Goal: Task Accomplishment & Management: Complete application form

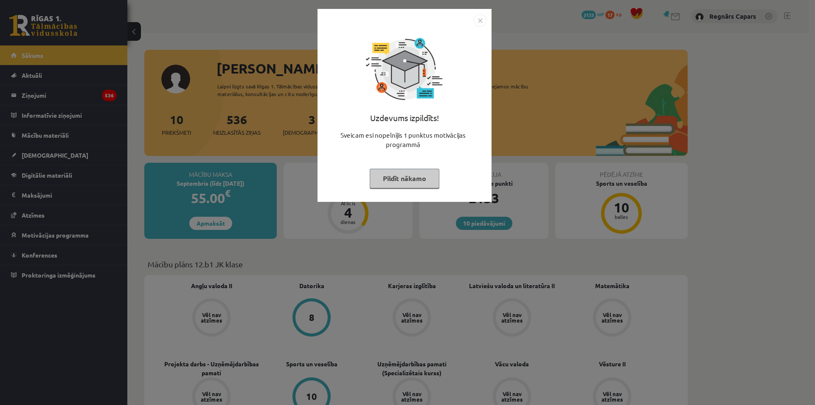
click at [481, 23] on img "Close" at bounding box center [480, 20] width 13 height 13
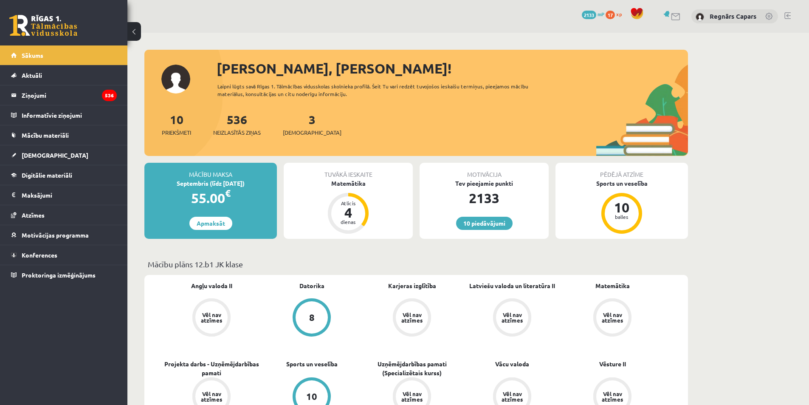
click at [297, 127] on div "3 Ieskaites" at bounding box center [312, 123] width 59 height 26
click at [299, 131] on span "[DEMOGRAPHIC_DATA]" at bounding box center [312, 132] width 59 height 8
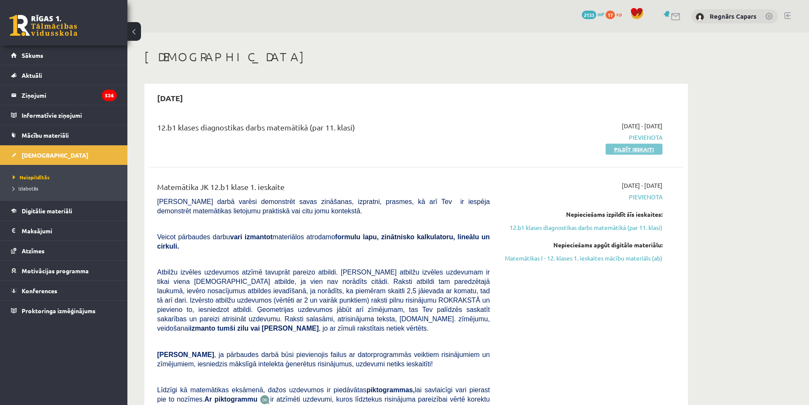
click at [611, 146] on link "Pildīt ieskaiti" at bounding box center [634, 149] width 57 height 11
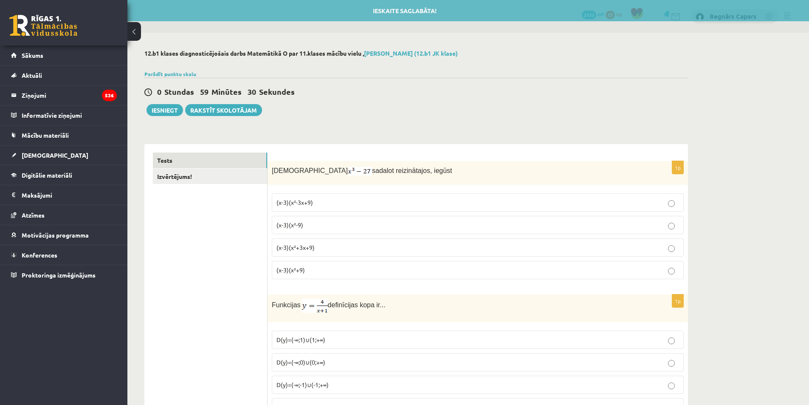
click at [352, 248] on p "(x-3)(x²+3x+9)" at bounding box center [477, 247] width 403 height 9
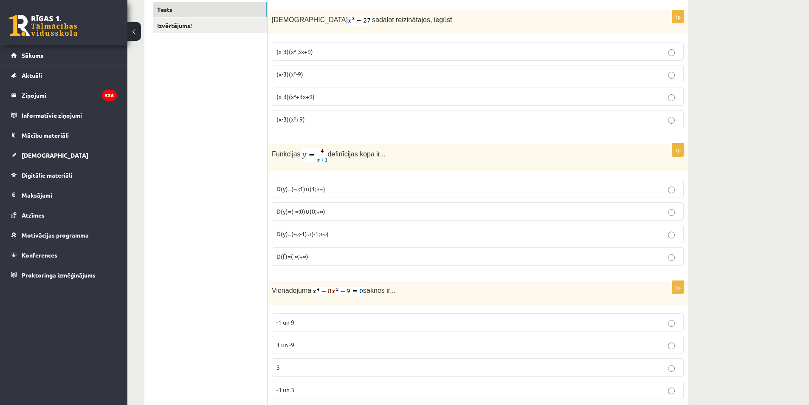
scroll to position [170, 0]
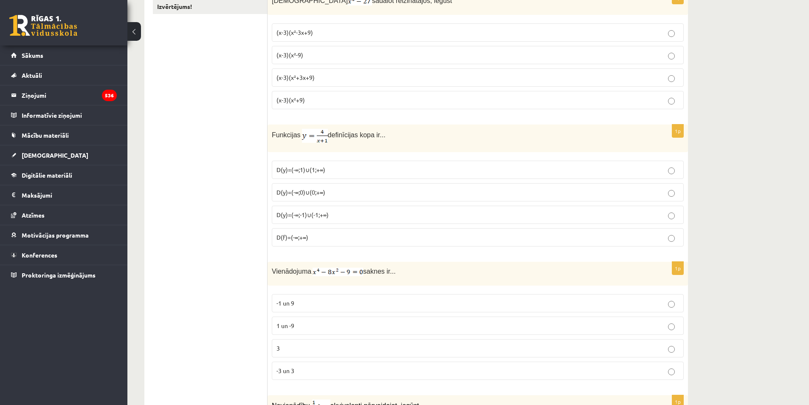
click at [314, 217] on span "D(y)=(-∞;-1)∪(-1;+∞)" at bounding box center [302, 215] width 52 height 8
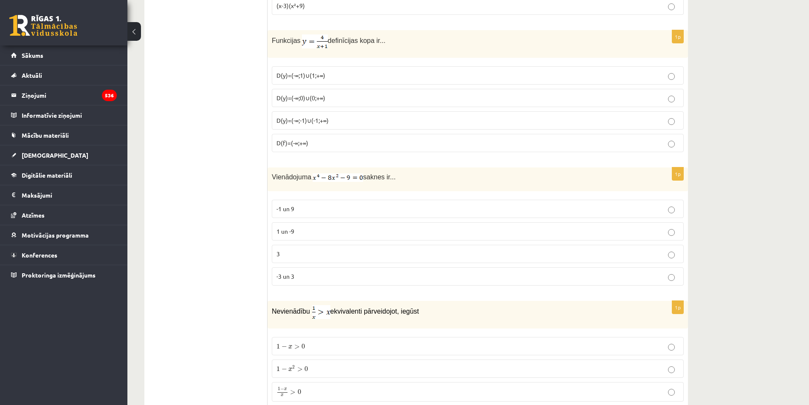
scroll to position [283, 0]
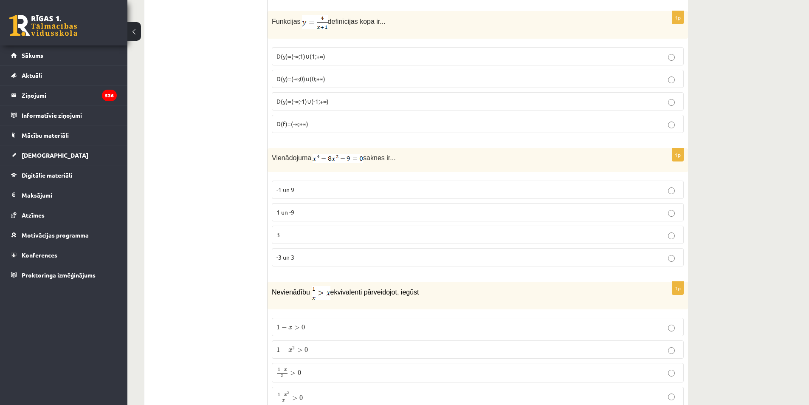
click at [304, 230] on p "3" at bounding box center [477, 234] width 403 height 9
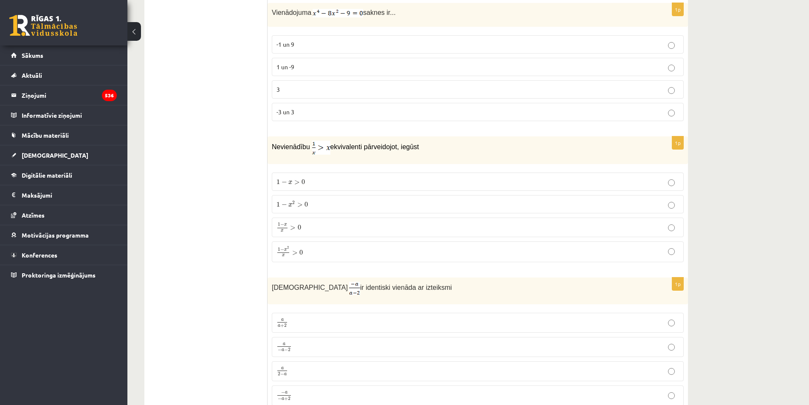
scroll to position [453, 0]
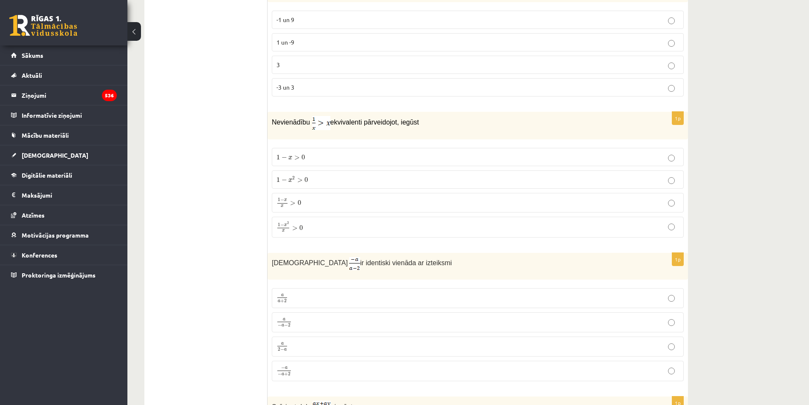
click at [300, 181] on span ">" at bounding box center [300, 180] width 6 height 4
click at [319, 234] on label "1 − x 2 x > 0 1 − x 2 x > 0" at bounding box center [478, 227] width 412 height 20
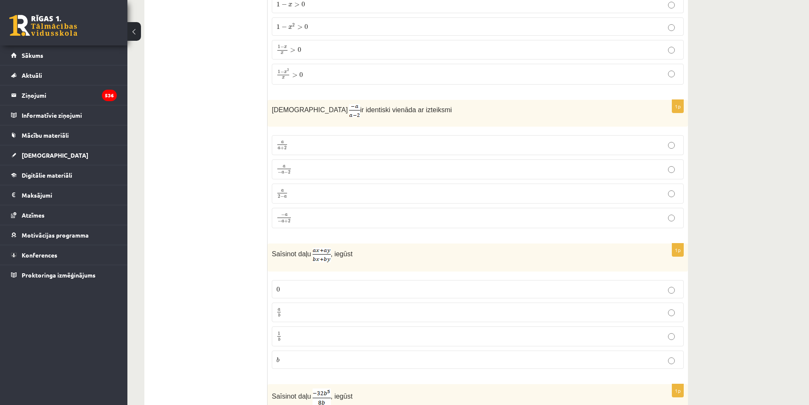
scroll to position [623, 0]
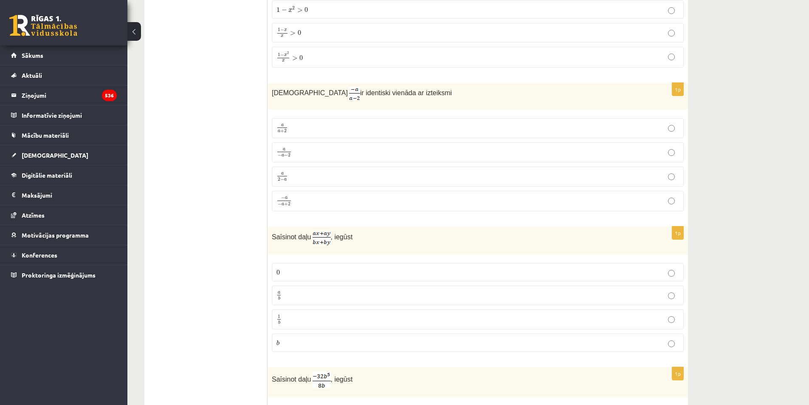
click at [298, 172] on p "a 2 − a a 2 − a" at bounding box center [477, 176] width 403 height 11
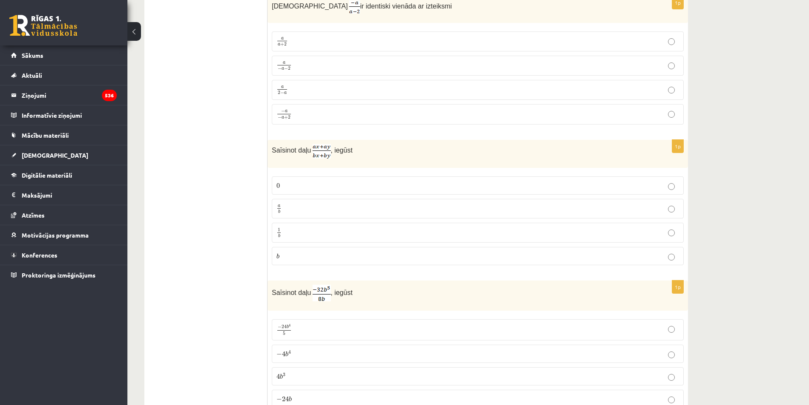
scroll to position [736, 0]
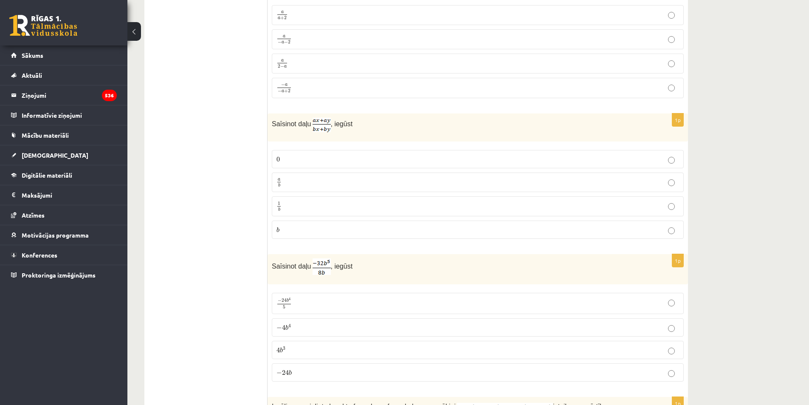
click at [307, 183] on p "a b a b" at bounding box center [477, 182] width 403 height 11
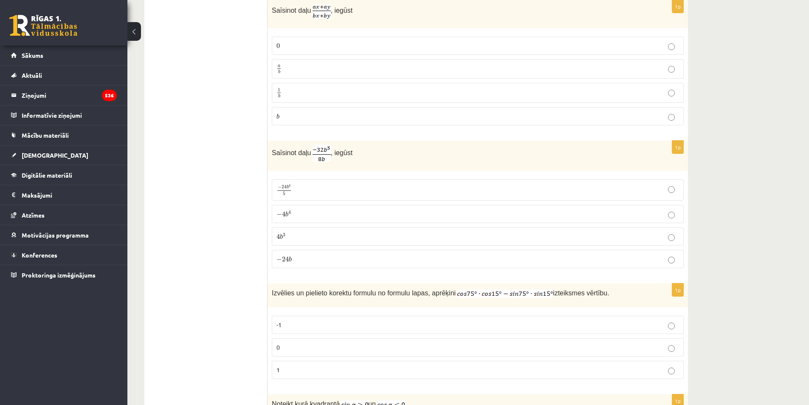
scroll to position [906, 0]
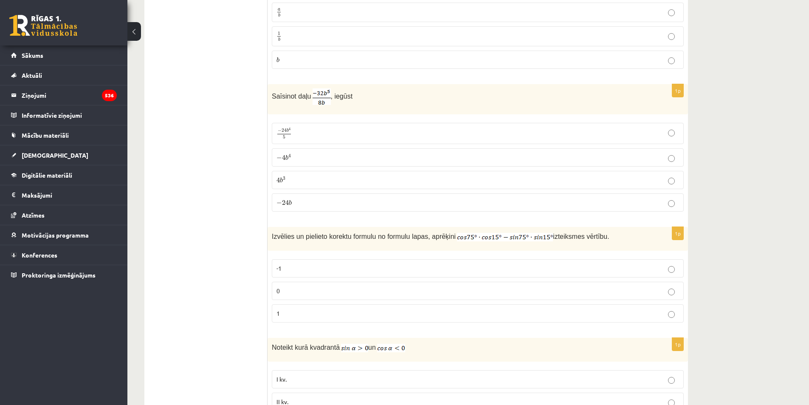
click at [304, 158] on p "− 4 b 4 − 4 b 4" at bounding box center [477, 157] width 403 height 9
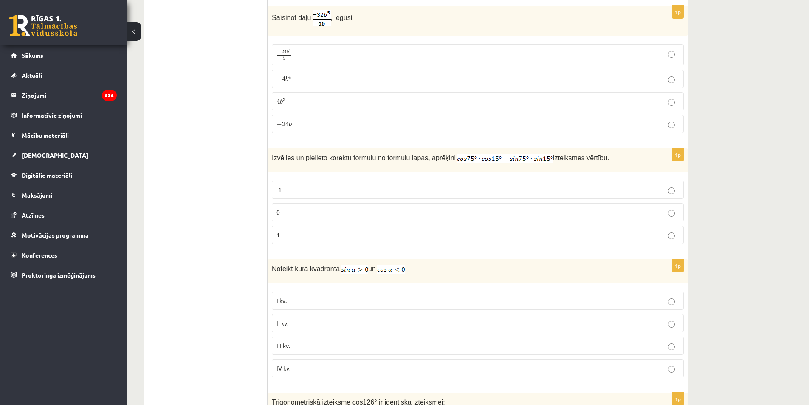
scroll to position [1019, 0]
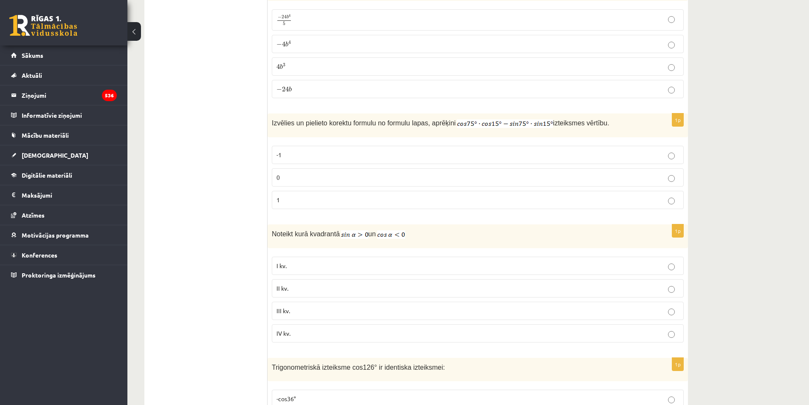
click at [349, 173] on p "0" at bounding box center [477, 177] width 403 height 9
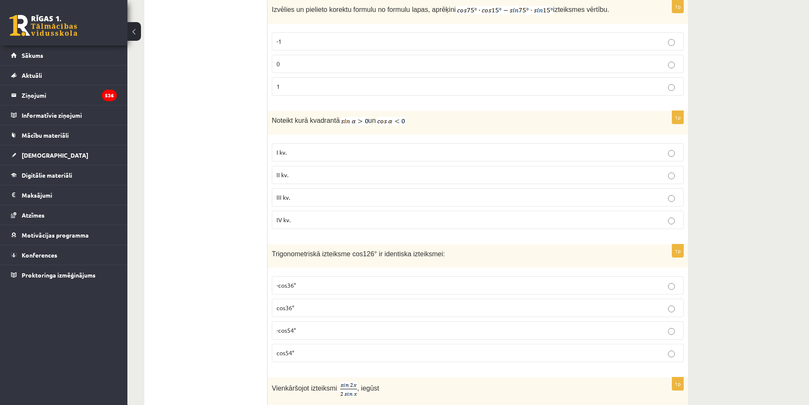
scroll to position [1189, 0]
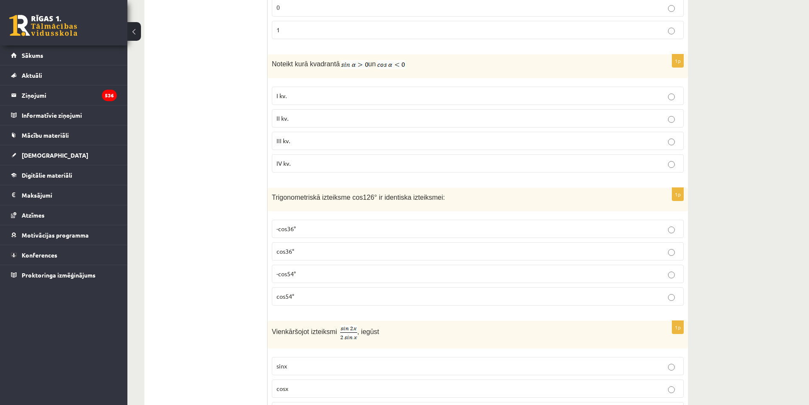
click at [483, 121] on label "II kv." at bounding box center [478, 118] width 412 height 18
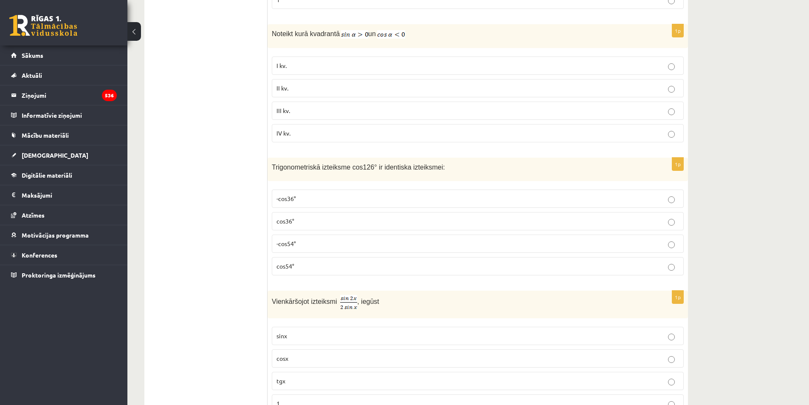
scroll to position [1245, 0]
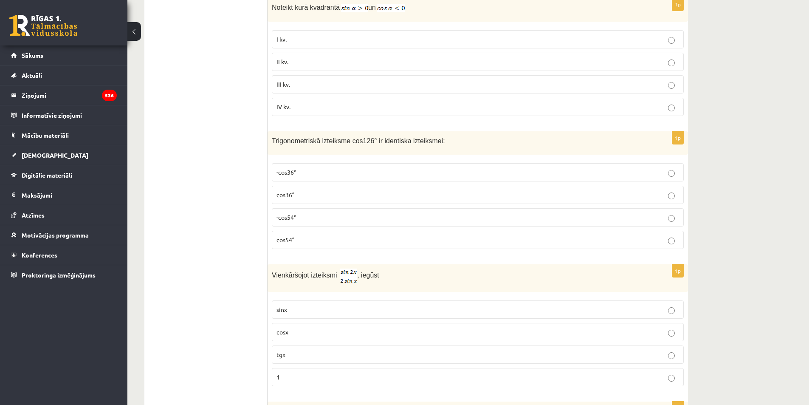
click at [379, 220] on label "-cos54°" at bounding box center [478, 217] width 412 height 18
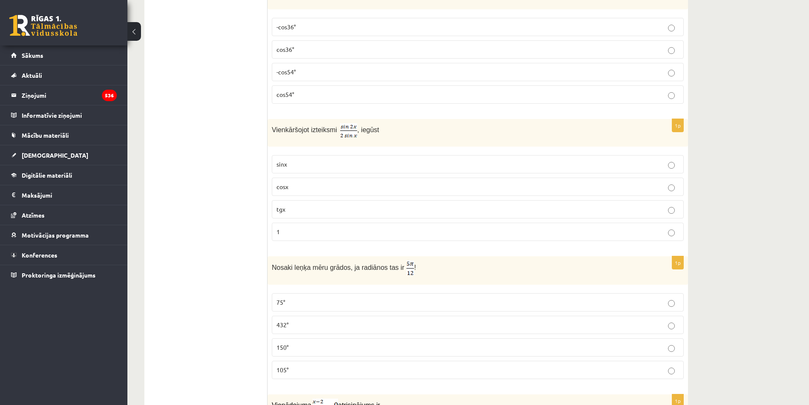
scroll to position [1415, 0]
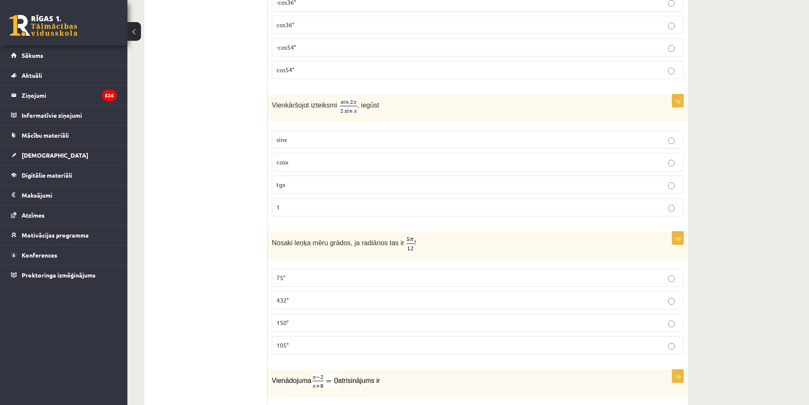
click at [318, 154] on label "cosx" at bounding box center [478, 162] width 412 height 18
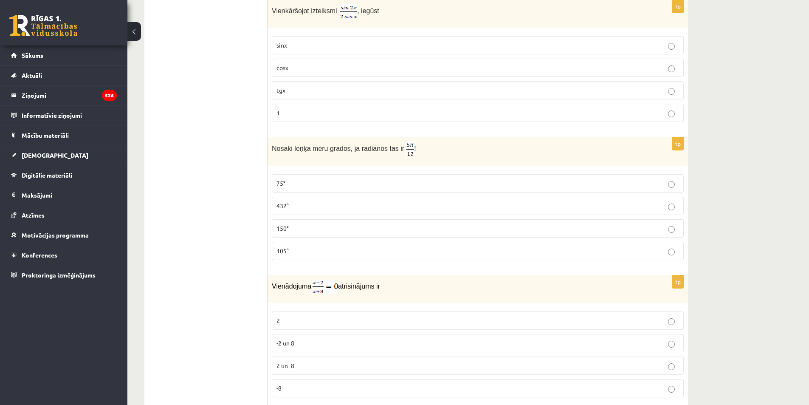
scroll to position [1529, 0]
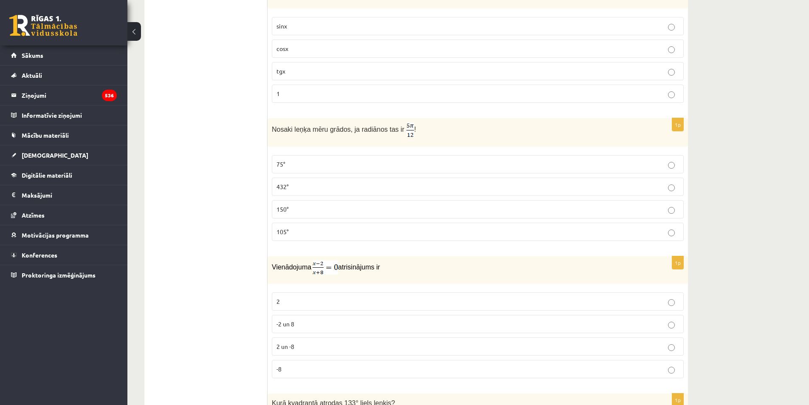
click at [340, 166] on p "75°" at bounding box center [477, 164] width 403 height 9
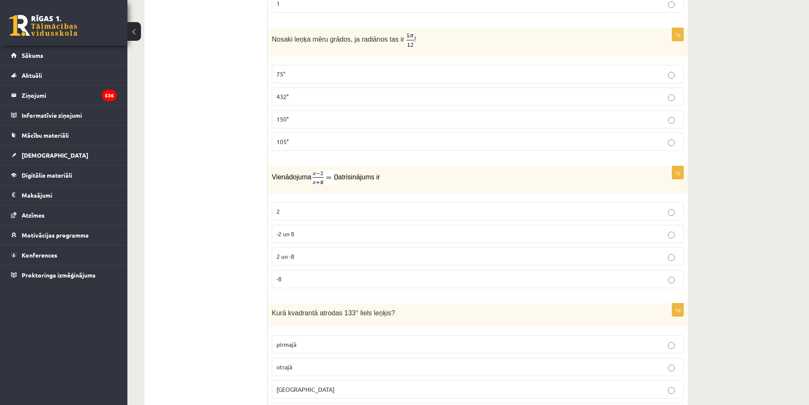
scroll to position [1642, 0]
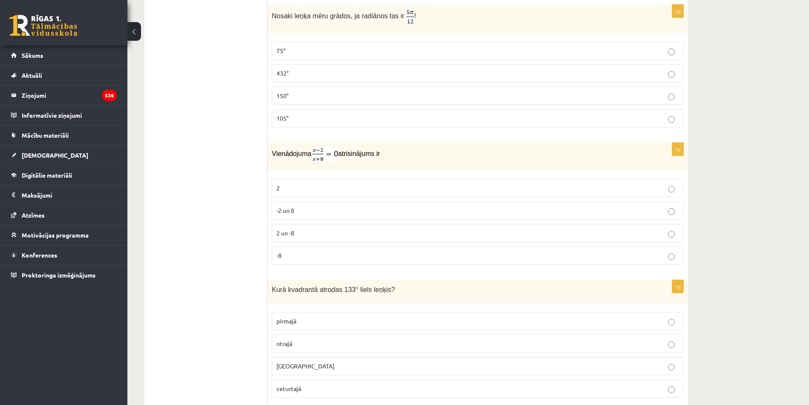
click at [326, 190] on label "2" at bounding box center [478, 188] width 412 height 18
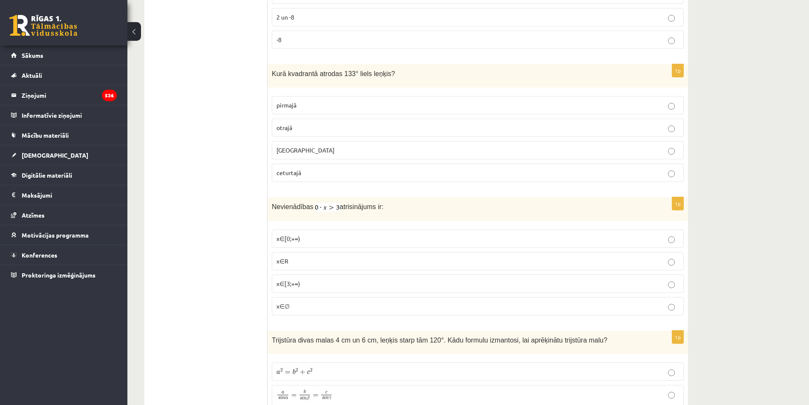
scroll to position [1868, 0]
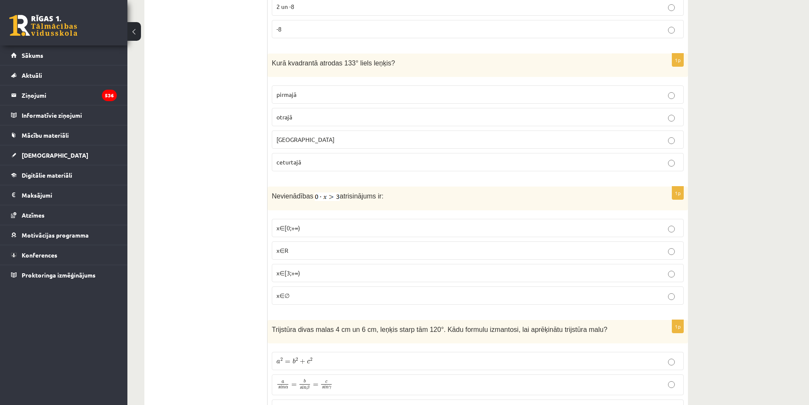
click at [360, 117] on p "otrajā" at bounding box center [477, 117] width 403 height 9
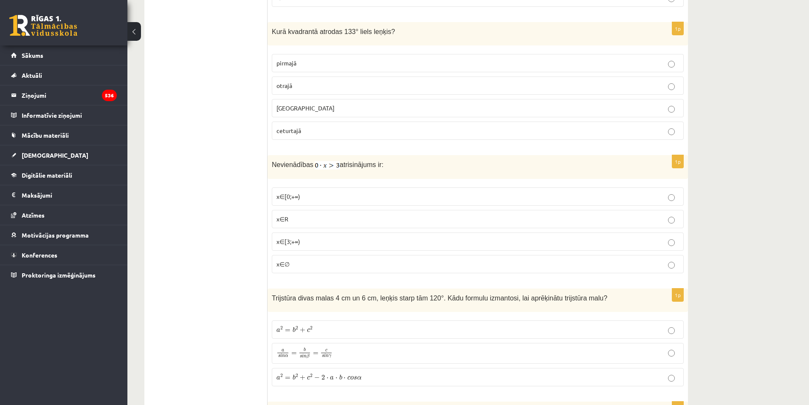
scroll to position [1925, 0]
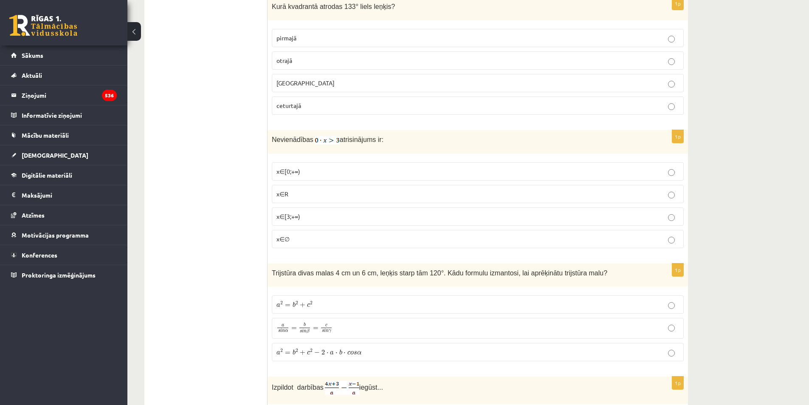
click at [321, 240] on p "x∈∅" at bounding box center [477, 238] width 403 height 9
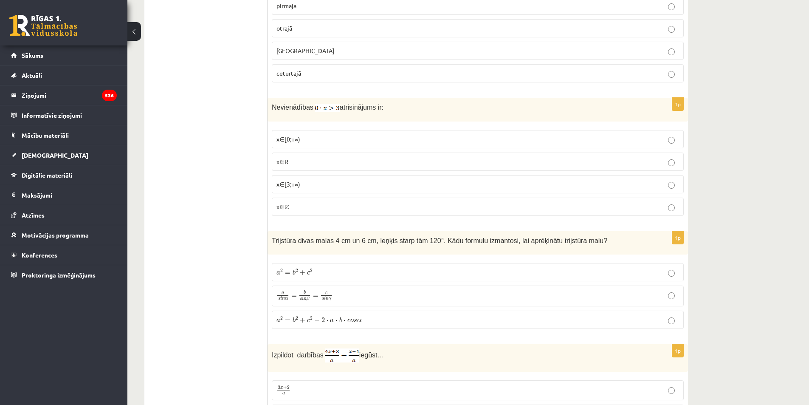
scroll to position [1982, 0]
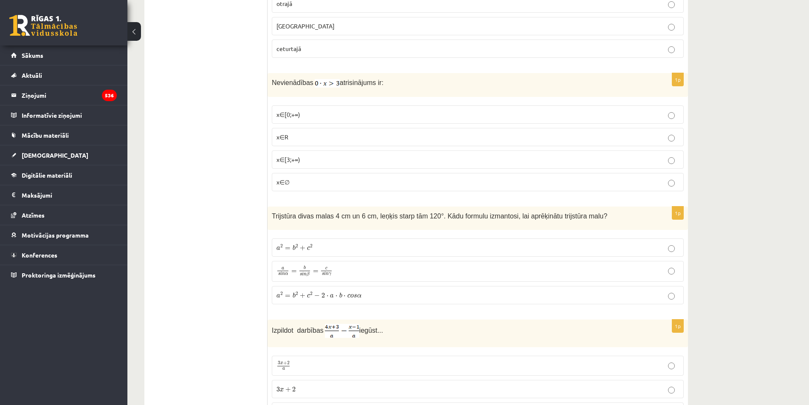
click at [330, 294] on span "a" at bounding box center [332, 296] width 4 height 4
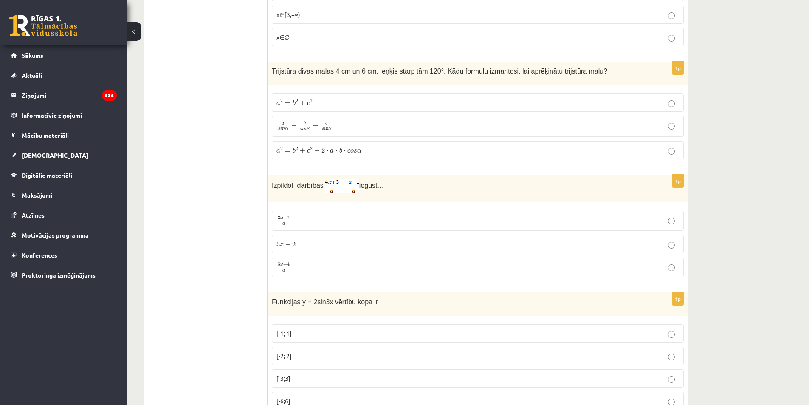
scroll to position [2152, 0]
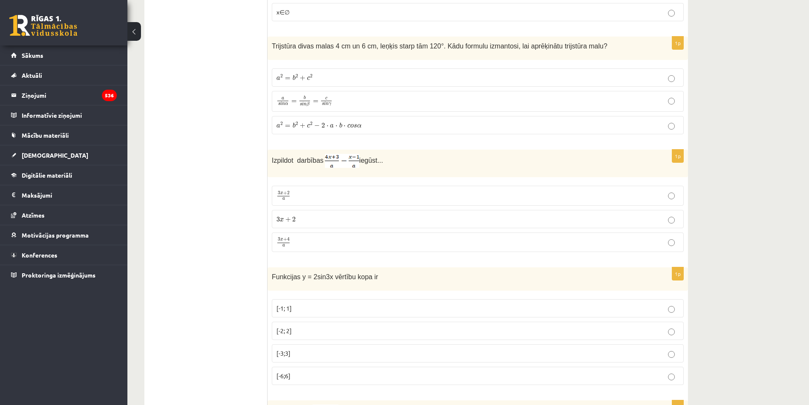
click at [431, 247] on label "3 x + 4 a 3 x + 4 a" at bounding box center [478, 242] width 412 height 20
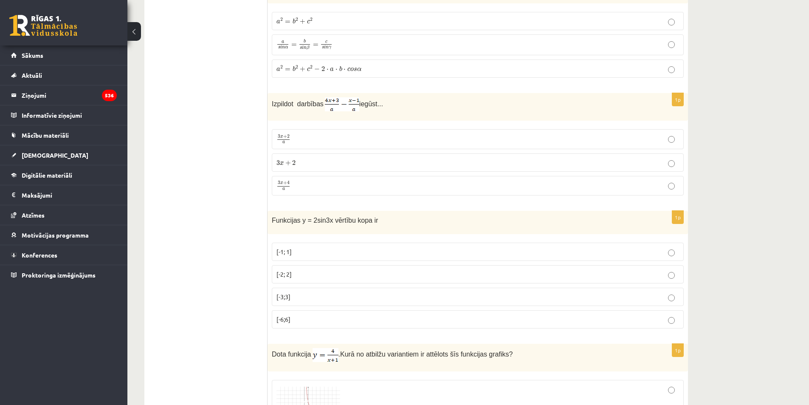
click at [384, 273] on p "[-2; 2]" at bounding box center [477, 274] width 403 height 9
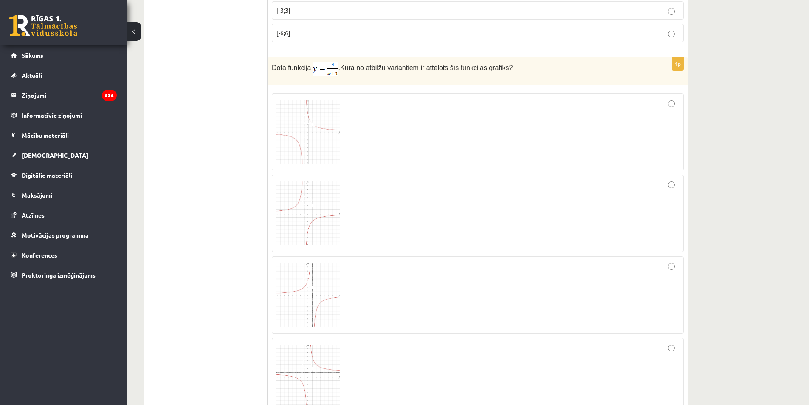
scroll to position [2499, 0]
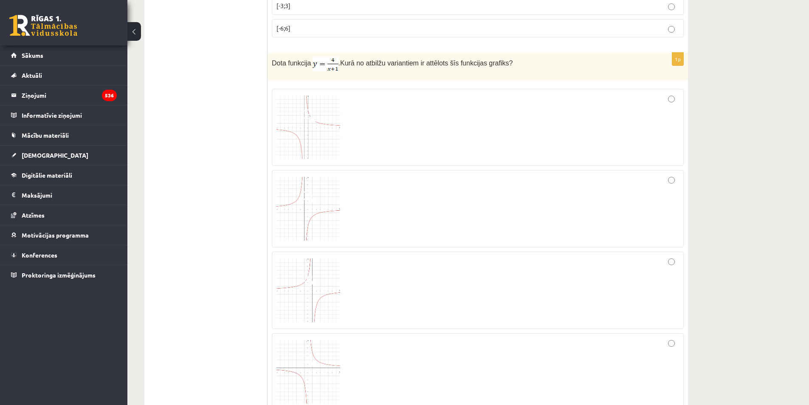
click at [307, 116] on span at bounding box center [309, 116] width 14 height 14
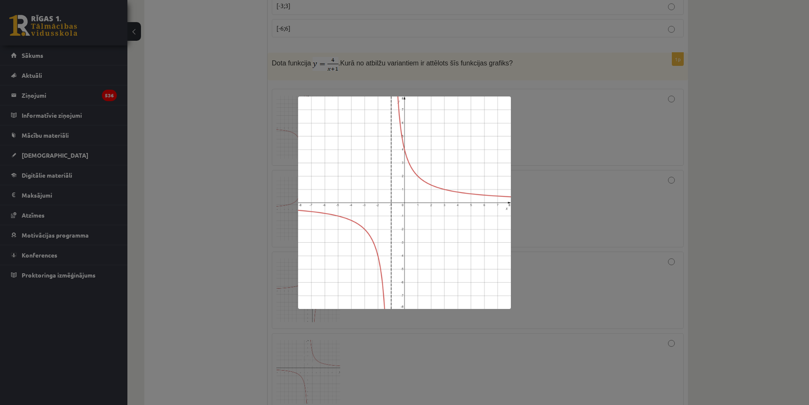
click at [270, 163] on div at bounding box center [404, 202] width 809 height 405
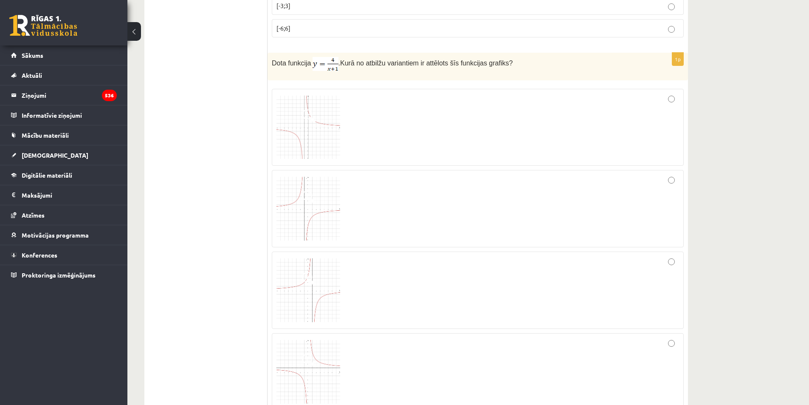
click at [369, 135] on div at bounding box center [477, 127] width 403 height 68
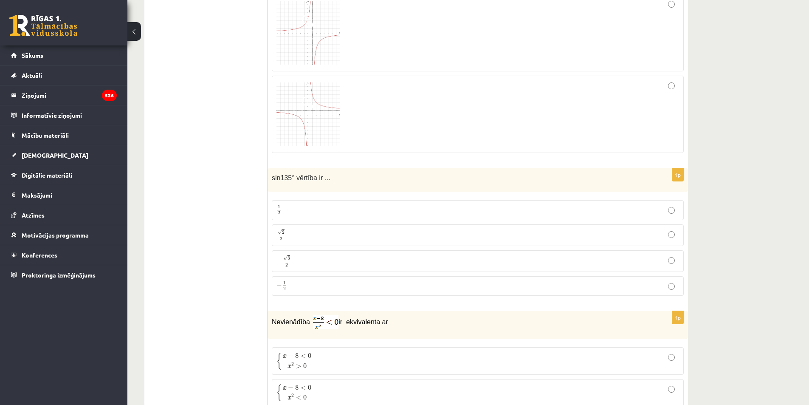
scroll to position [2782, 0]
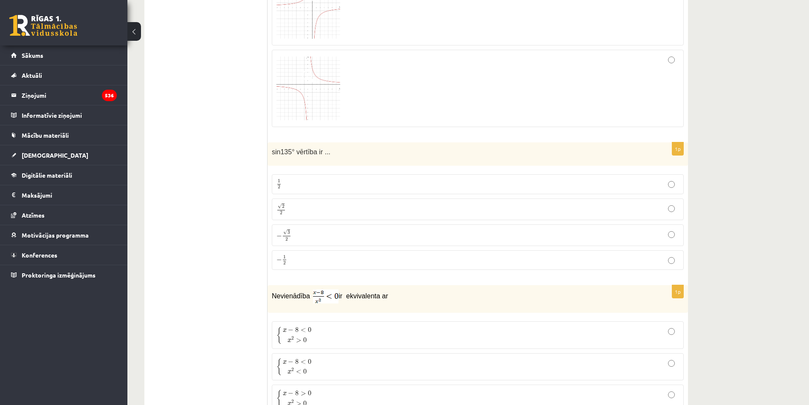
click at [313, 208] on p "√ 2 2 2 2" at bounding box center [477, 209] width 403 height 12
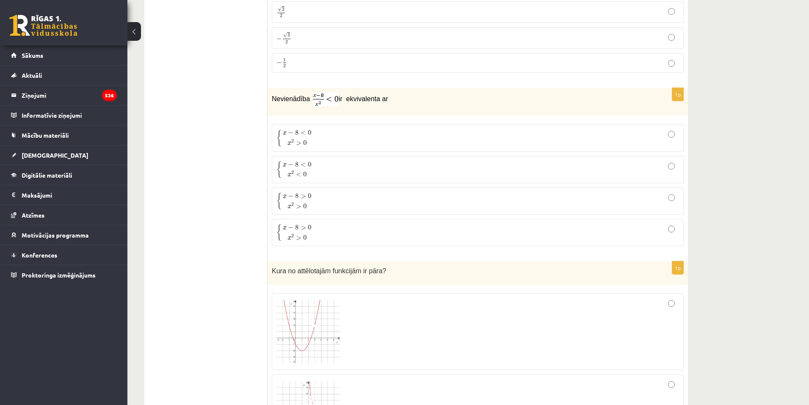
scroll to position [3009, 0]
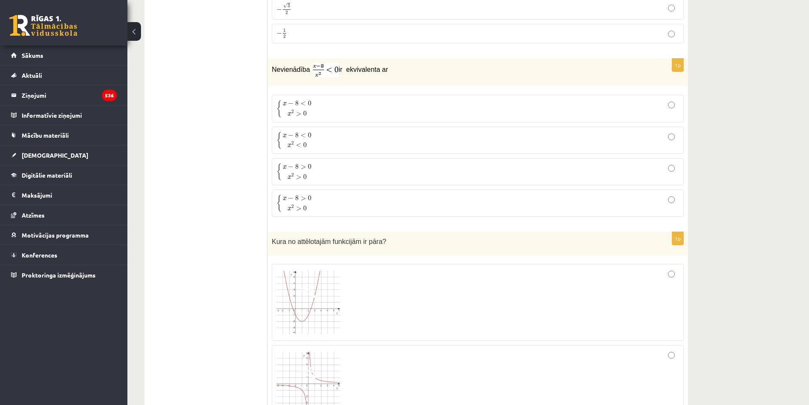
click at [333, 107] on p "{ x − 8 < 0 x 2 > 0 { x − 8 < 0 x 2 > 0" at bounding box center [477, 108] width 403 height 18
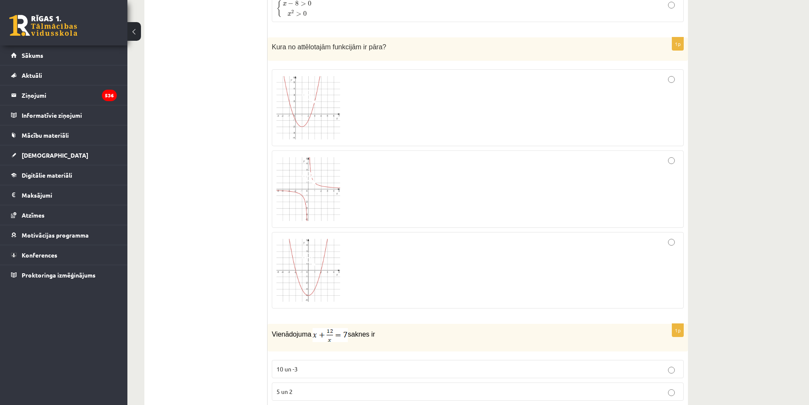
scroll to position [3178, 0]
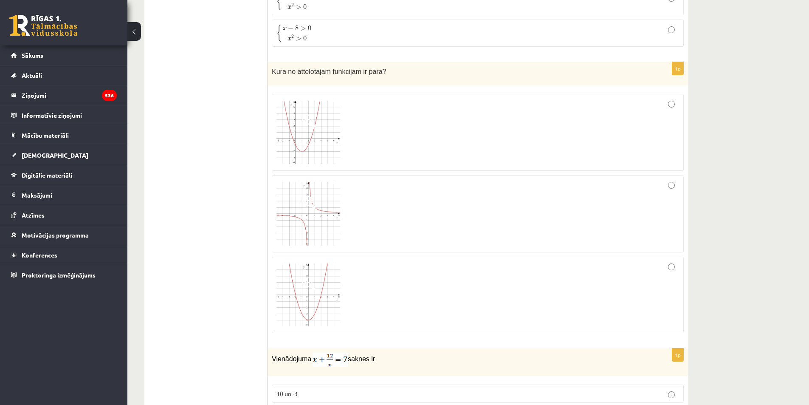
click at [444, 265] on div at bounding box center [477, 294] width 403 height 67
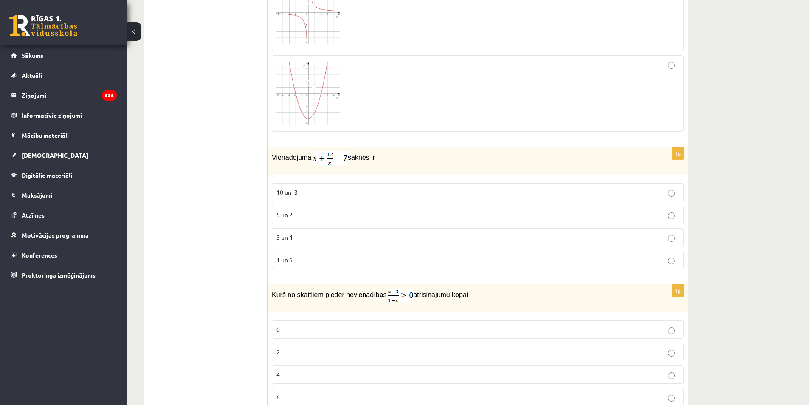
scroll to position [3405, 0]
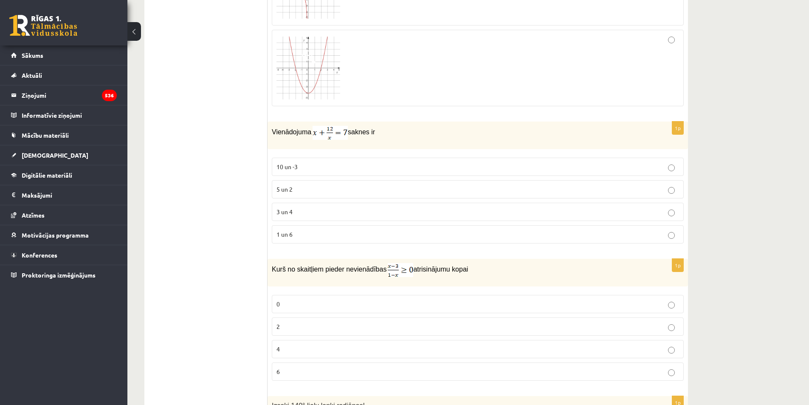
click at [314, 213] on p "3 un 4" at bounding box center [477, 211] width 403 height 9
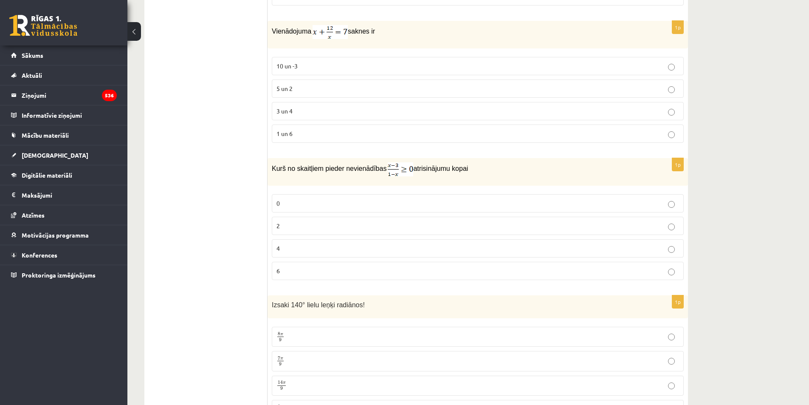
scroll to position [3518, 0]
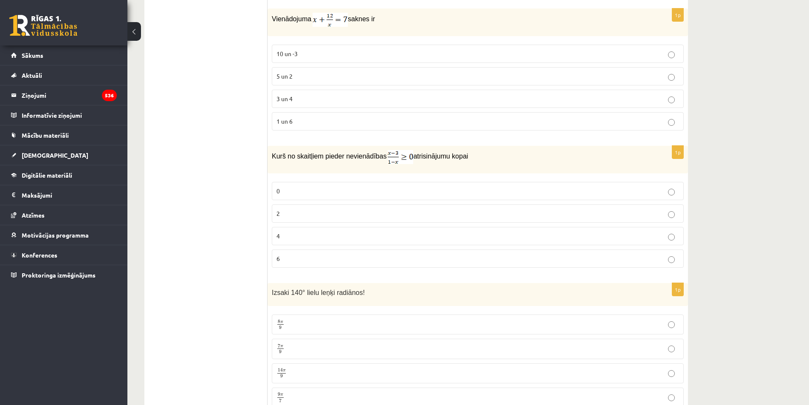
click at [335, 210] on p "2" at bounding box center [477, 213] width 403 height 9
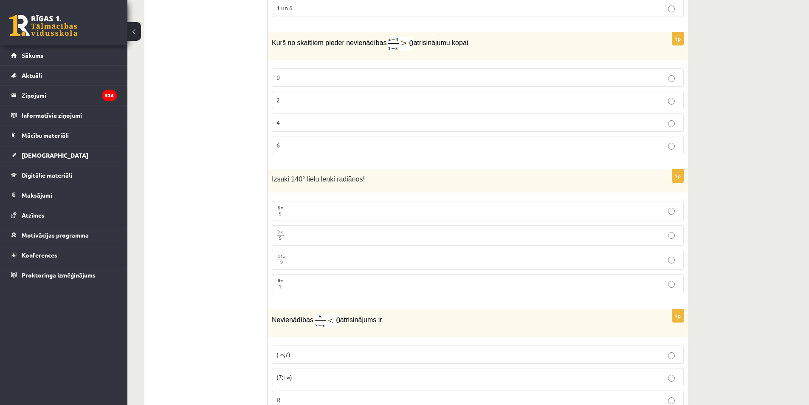
scroll to position [3688, 0]
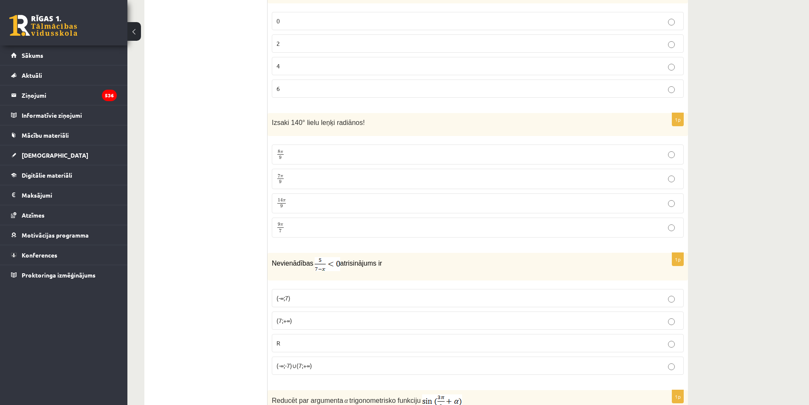
click at [291, 173] on p "7 π 9 7 π 9" at bounding box center [477, 178] width 403 height 11
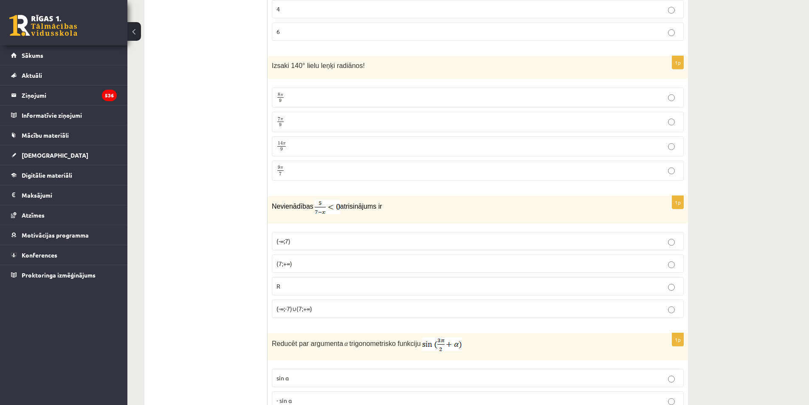
scroll to position [3801, 0]
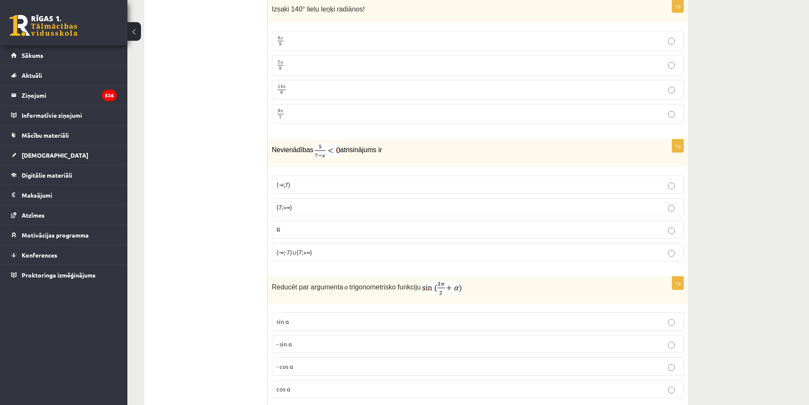
click at [309, 203] on p "(7;+∞)" at bounding box center [477, 207] width 403 height 9
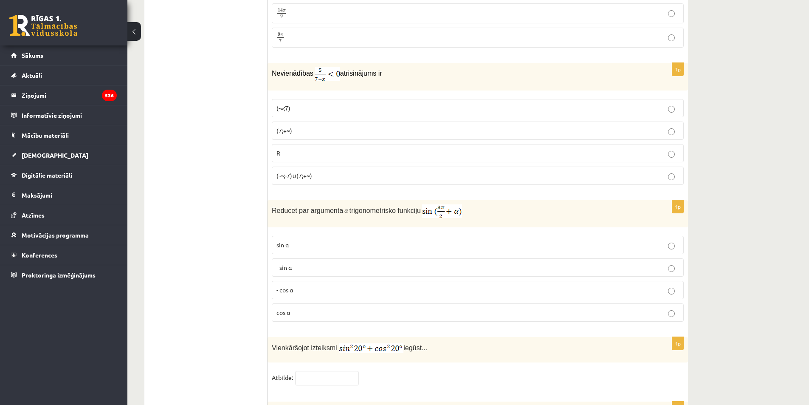
scroll to position [3915, 0]
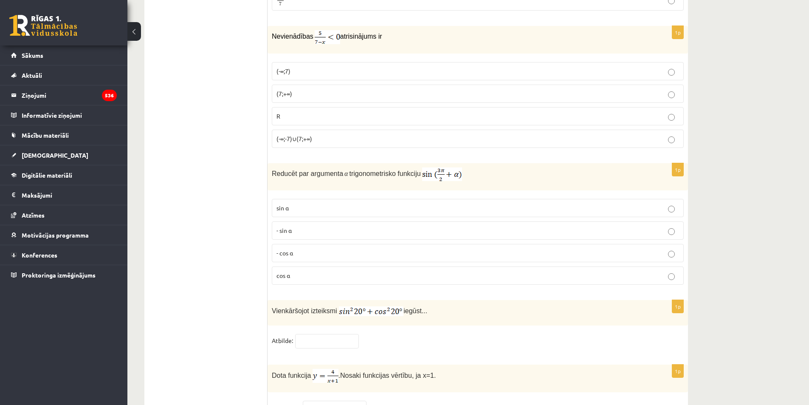
click at [307, 250] on p "- cos ⁡α" at bounding box center [477, 252] width 403 height 9
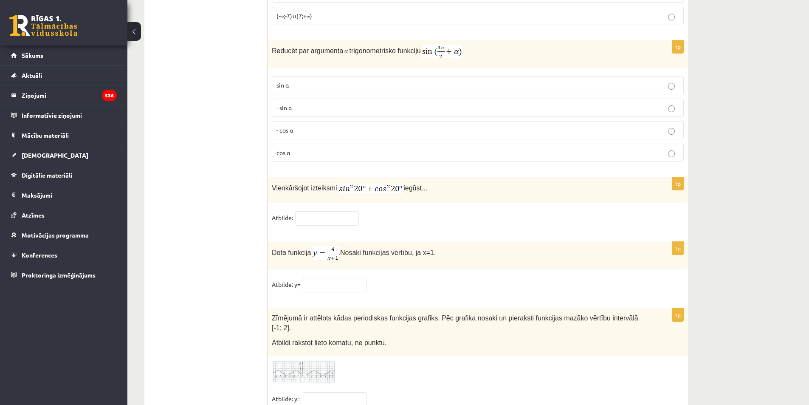
scroll to position [4062, 0]
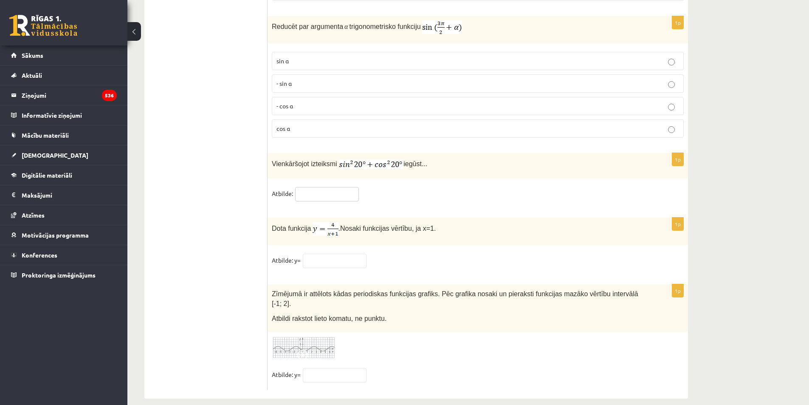
click at [333, 197] on input "text" at bounding box center [327, 194] width 64 height 14
click at [337, 193] on input "text" at bounding box center [327, 194] width 64 height 14
type input "*"
click at [342, 256] on input "text" at bounding box center [335, 261] width 64 height 14
type input "*"
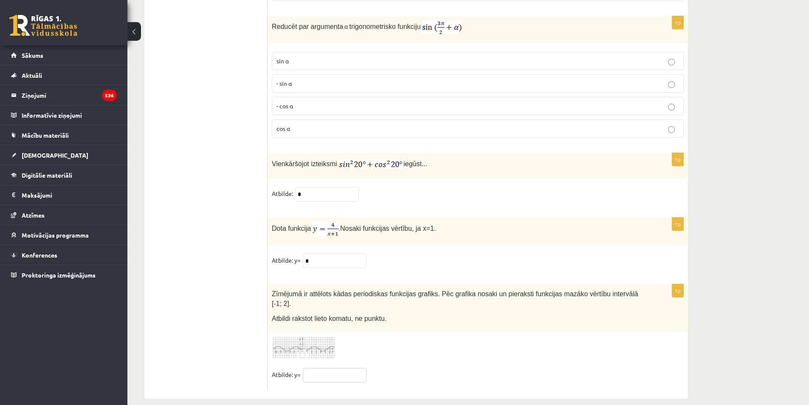
click at [351, 368] on input "text" at bounding box center [335, 375] width 64 height 14
click at [327, 342] on img at bounding box center [304, 347] width 64 height 23
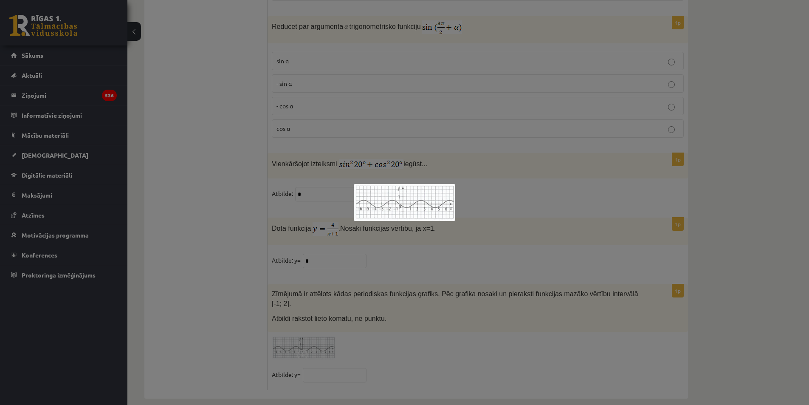
click at [329, 343] on div at bounding box center [404, 202] width 809 height 405
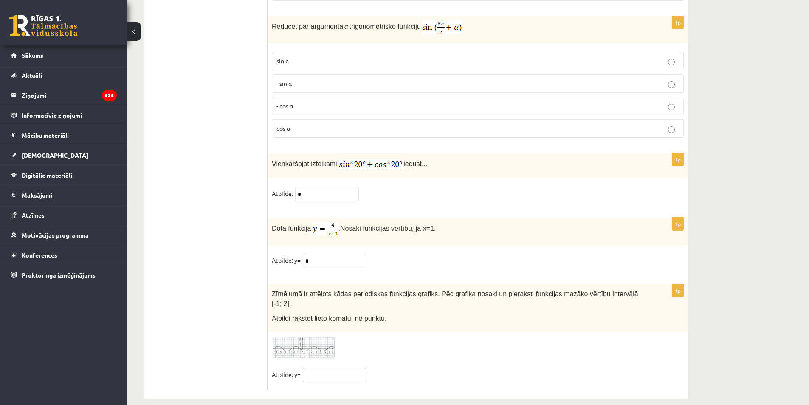
click at [327, 368] on input "text" at bounding box center [335, 375] width 64 height 14
click at [313, 340] on img at bounding box center [304, 347] width 64 height 23
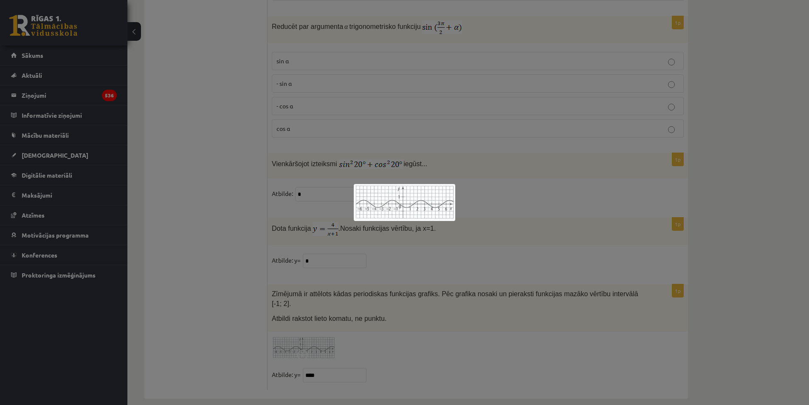
click at [313, 340] on div at bounding box center [404, 202] width 809 height 405
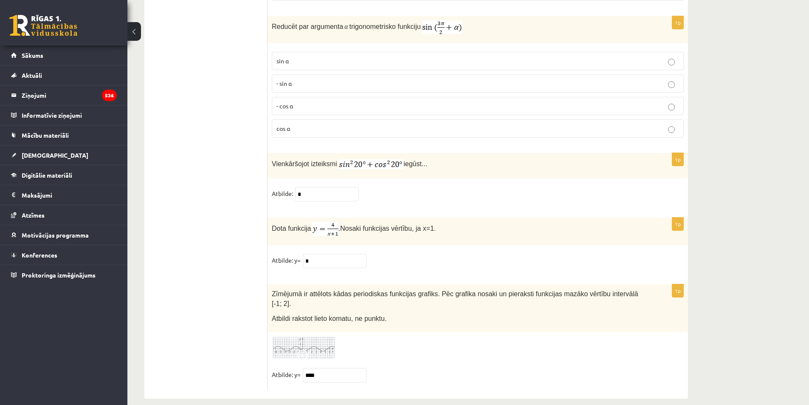
click at [310, 349] on span at bounding box center [304, 356] width 14 height 14
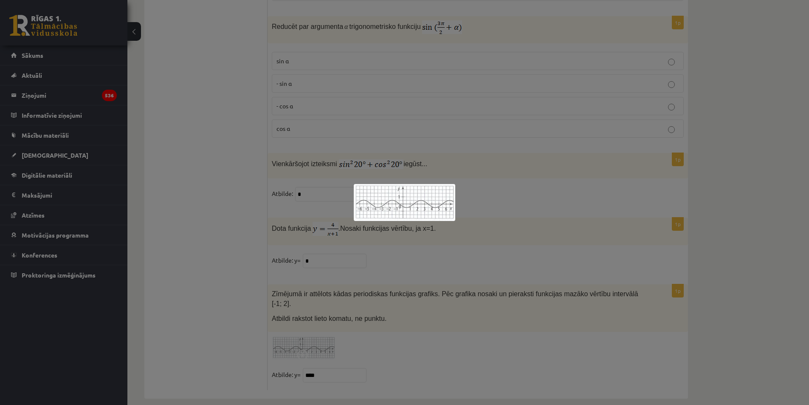
click at [517, 294] on div at bounding box center [404, 202] width 809 height 405
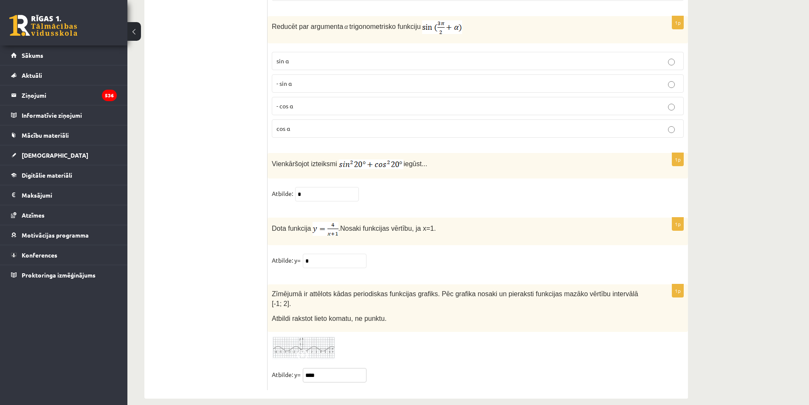
click at [311, 368] on input "****" at bounding box center [335, 375] width 64 height 14
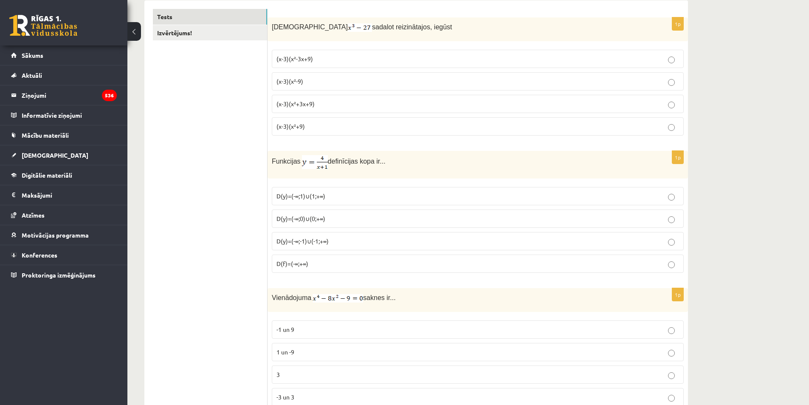
scroll to position [0, 0]
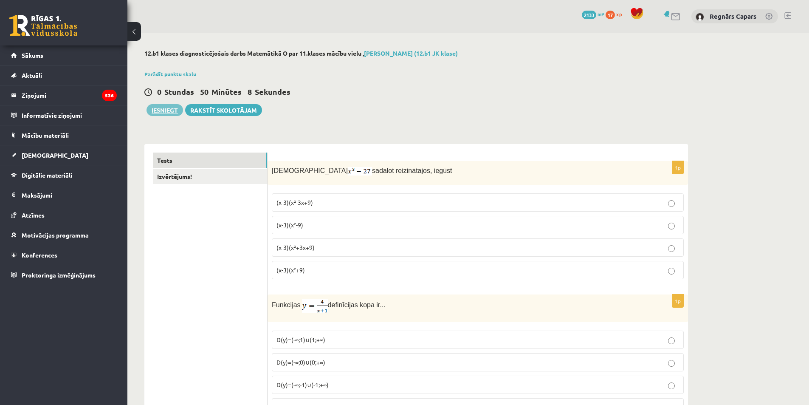
type input "****"
click at [172, 112] on button "Iesniegt" at bounding box center [165, 110] width 37 height 12
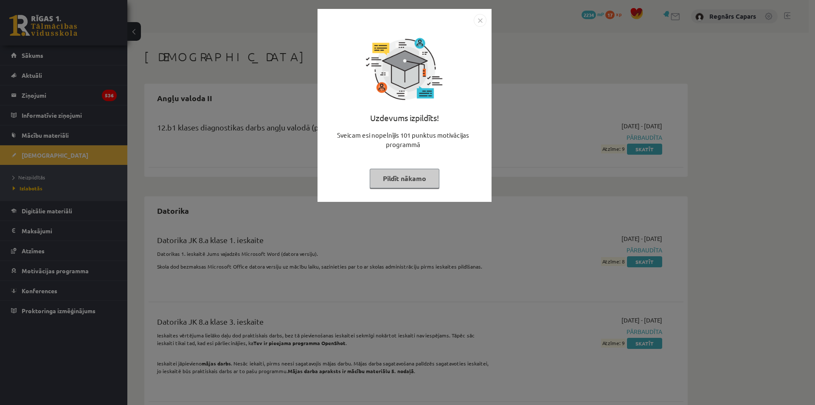
click at [406, 179] on button "Pildīt nākamo" at bounding box center [405, 179] width 70 height 20
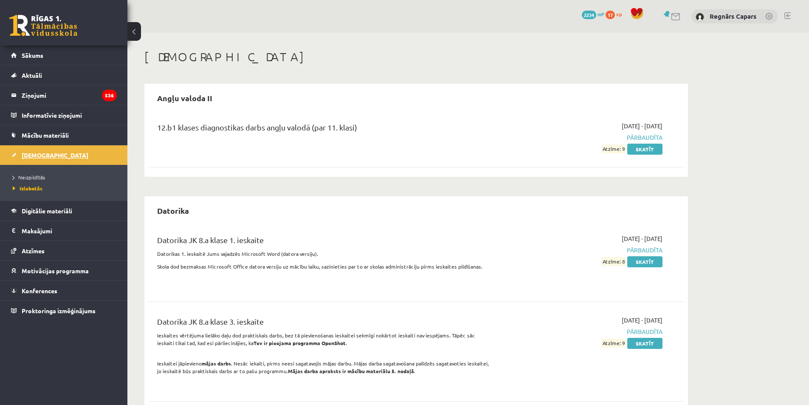
click at [38, 155] on span "[DEMOGRAPHIC_DATA]" at bounding box center [55, 155] width 67 height 8
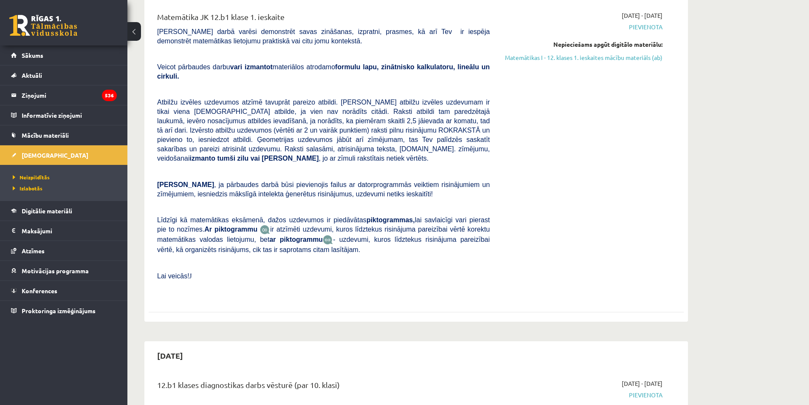
scroll to position [56, 0]
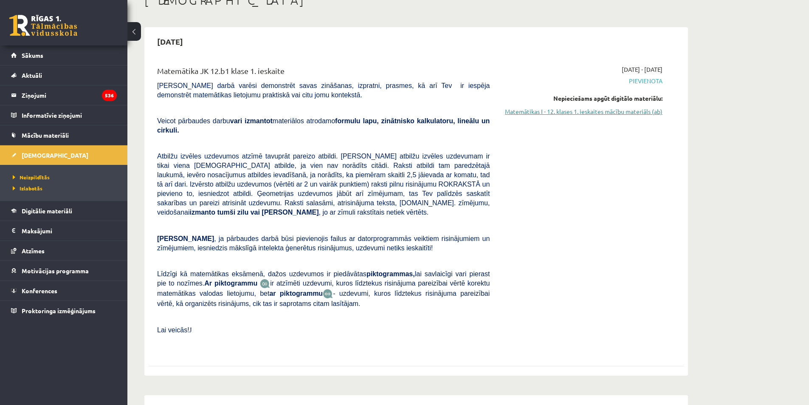
click at [536, 113] on link "Matemātikas I - 12. klases 1. ieskaites mācību materiāls (ab)" at bounding box center [582, 111] width 160 height 9
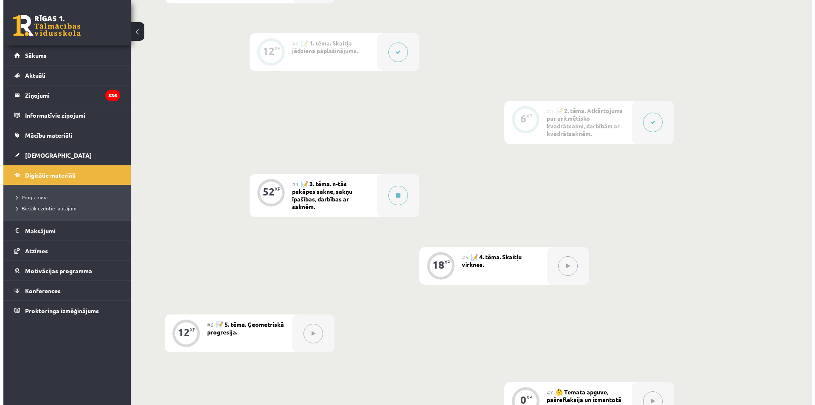
scroll to position [226, 0]
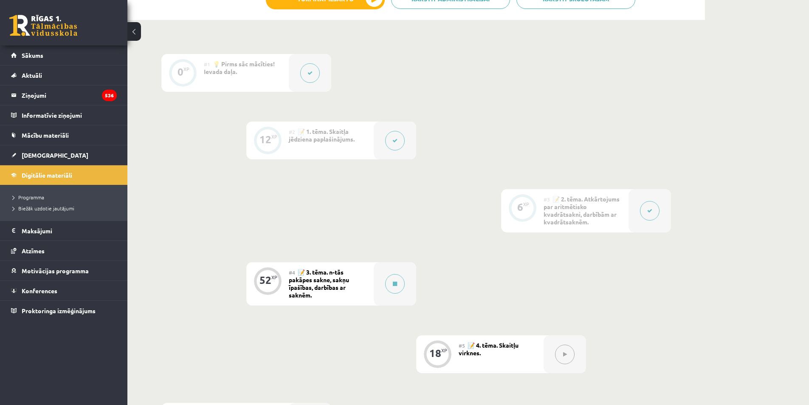
click at [370, 295] on div "#4 📝 3. tēma. n-tās pakāpes sakne, sakņu īpašības, darbības ar saknēm." at bounding box center [331, 283] width 85 height 43
click at [378, 293] on div at bounding box center [395, 283] width 42 height 43
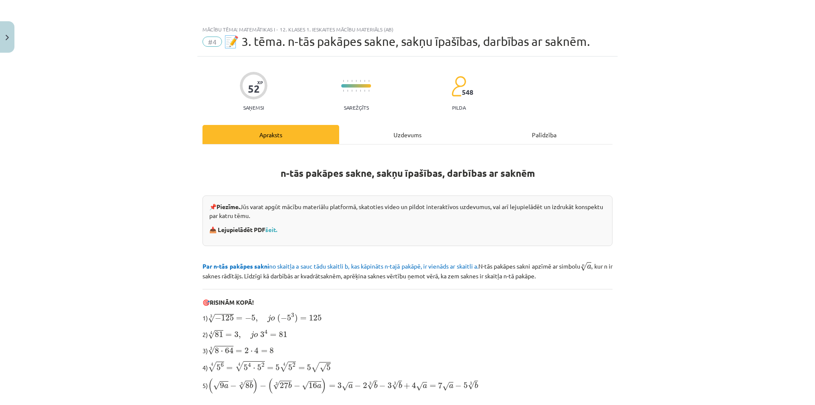
click at [384, 128] on div "Uzdevums" at bounding box center [407, 134] width 137 height 19
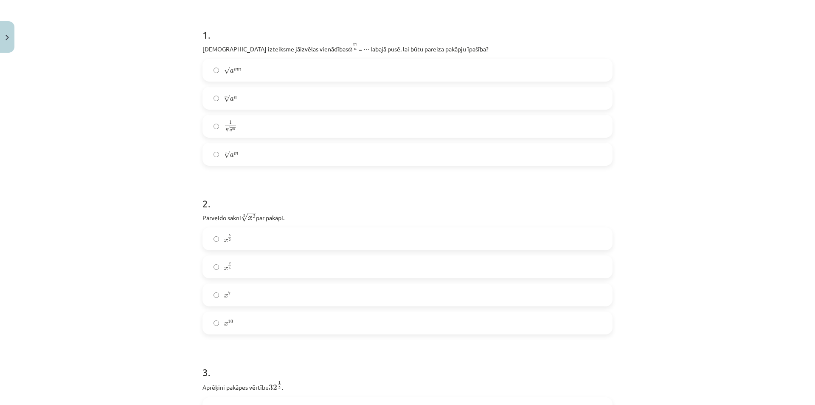
scroll to position [113, 0]
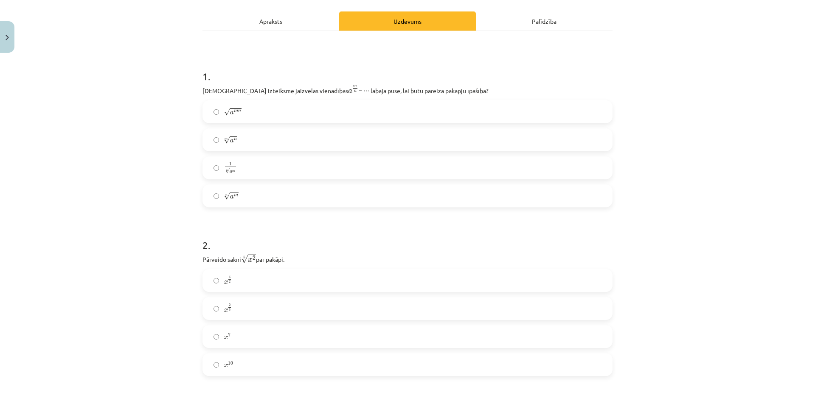
drag, startPoint x: 267, startPoint y: 200, endPoint x: 270, endPoint y: 193, distance: 7.6
click at [268, 196] on label "n √ a m a m n" at bounding box center [407, 195] width 409 height 21
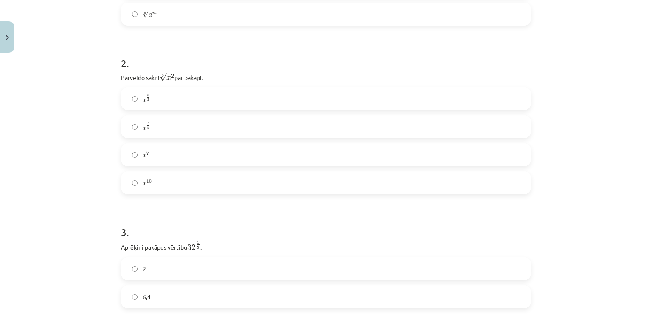
scroll to position [317, 0]
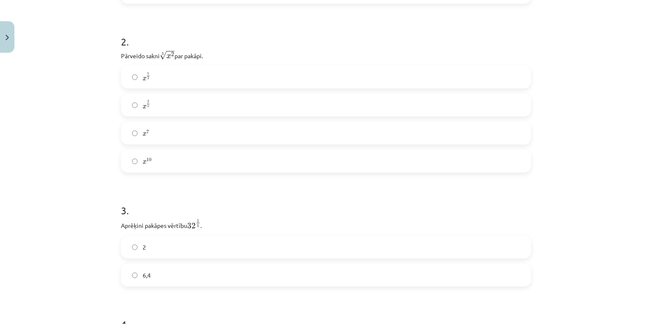
click at [160, 78] on label "x 5 2 x 5 2" at bounding box center [326, 76] width 409 height 21
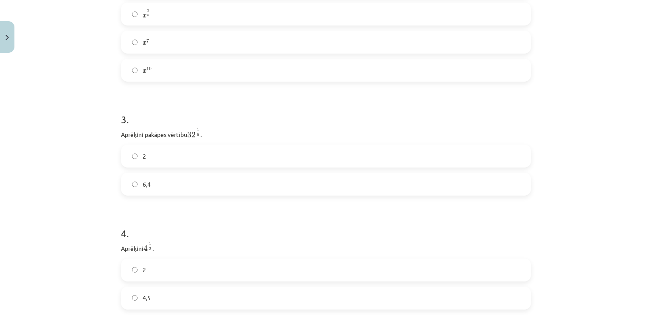
scroll to position [453, 0]
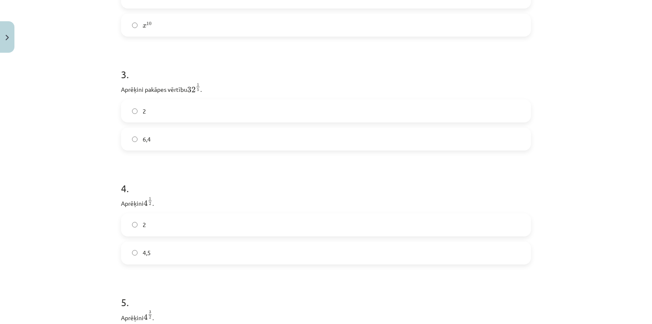
click at [217, 106] on label "2" at bounding box center [326, 110] width 409 height 21
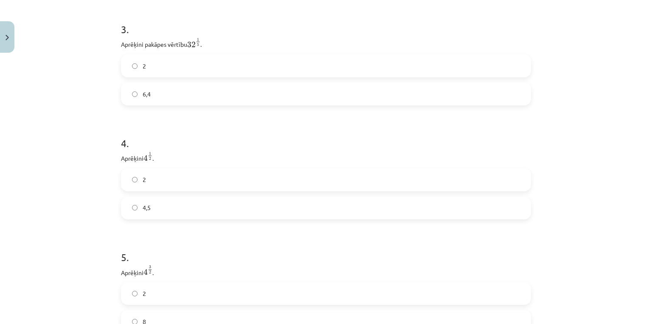
scroll to position [544, 0]
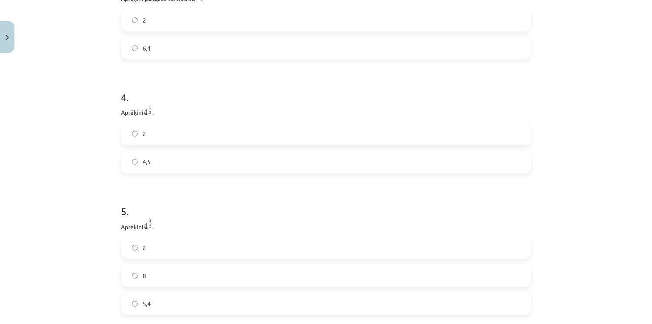
click at [199, 123] on div "4 . Aprēķini 4 1 2 4 1 2 . 2 4,5" at bounding box center [326, 124] width 410 height 97
click at [200, 130] on label "2" at bounding box center [326, 133] width 409 height 21
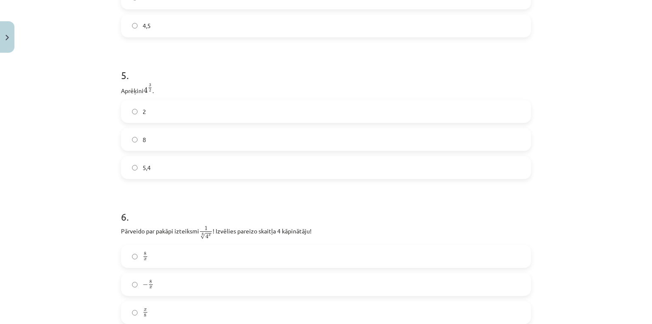
click at [179, 149] on label "8" at bounding box center [326, 139] width 409 height 21
click at [178, 126] on div "2 8 5,4" at bounding box center [326, 139] width 410 height 79
click at [180, 150] on label "8" at bounding box center [326, 139] width 409 height 21
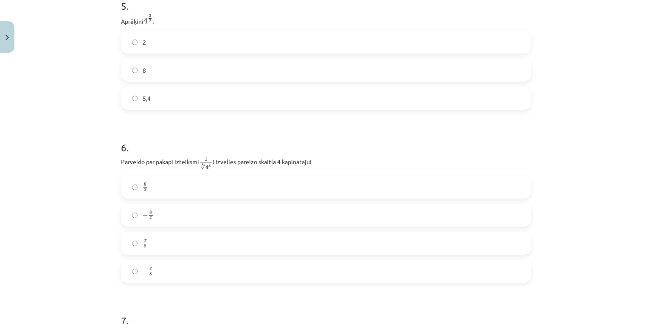
scroll to position [769, 0]
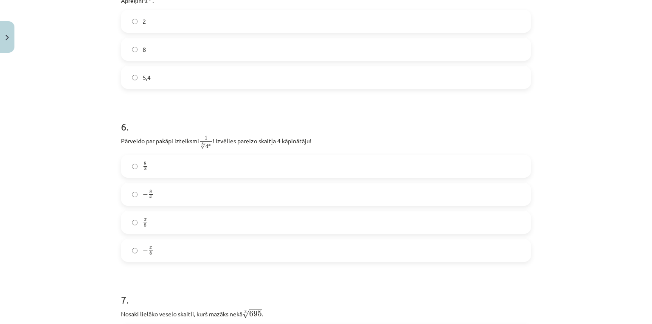
click at [163, 246] on label "− x 8 − x 8" at bounding box center [326, 250] width 409 height 21
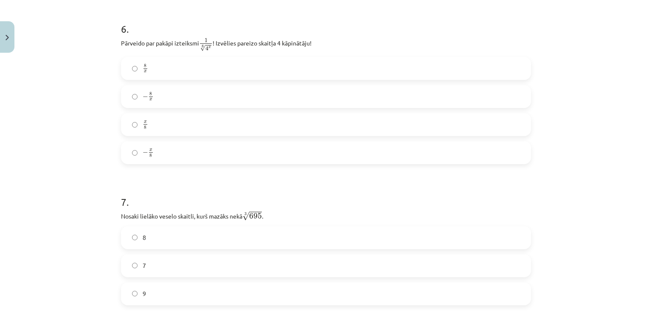
scroll to position [905, 0]
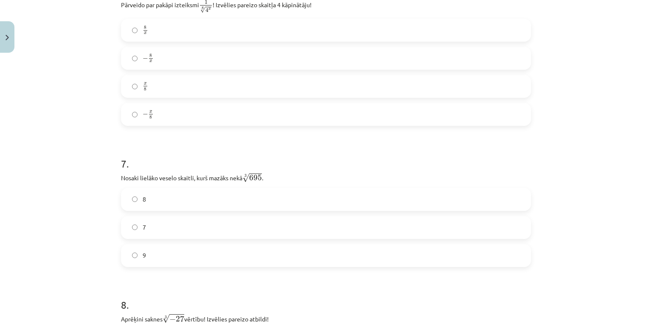
click at [280, 202] on label "8" at bounding box center [326, 199] width 409 height 21
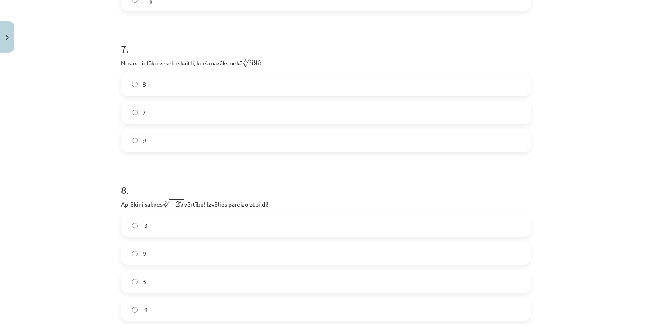
scroll to position [1041, 0]
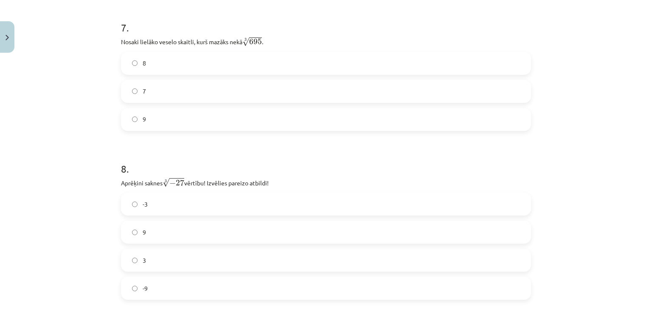
click at [248, 200] on label "-3" at bounding box center [326, 203] width 409 height 21
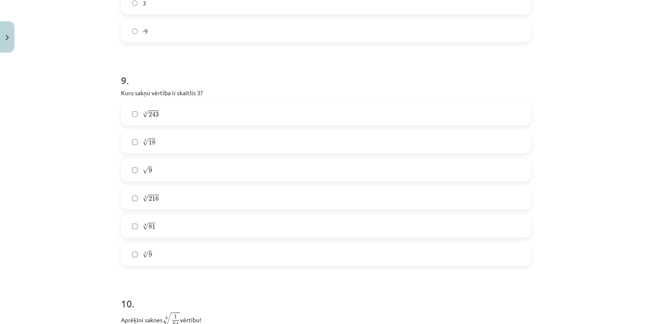
scroll to position [1313, 0]
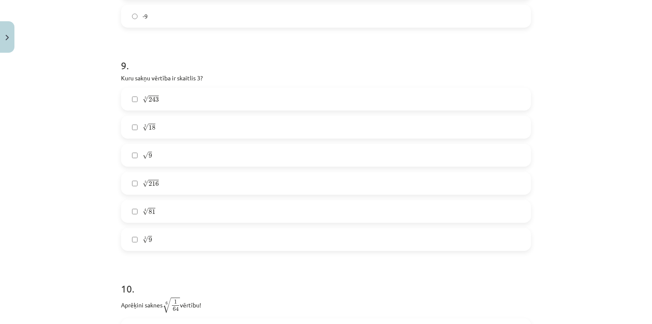
click at [187, 160] on label "√ 9 9" at bounding box center [326, 154] width 409 height 21
click at [170, 146] on label "√ 9 9" at bounding box center [326, 154] width 409 height 21
click at [189, 208] on label "4 √ 81 81 4" at bounding box center [326, 210] width 409 height 21
click at [158, 149] on label "√ 9 9" at bounding box center [326, 154] width 409 height 21
click at [161, 126] on label "3 √ 18 18 3" at bounding box center [326, 126] width 409 height 21
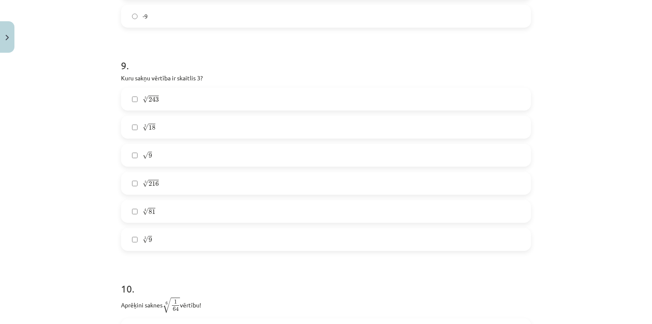
click at [161, 151] on label "√ 9 9" at bounding box center [326, 154] width 409 height 21
click at [164, 130] on label "3 √ 18 18 3" at bounding box center [326, 126] width 409 height 21
click at [158, 151] on label "√ 9 9" at bounding box center [326, 154] width 409 height 21
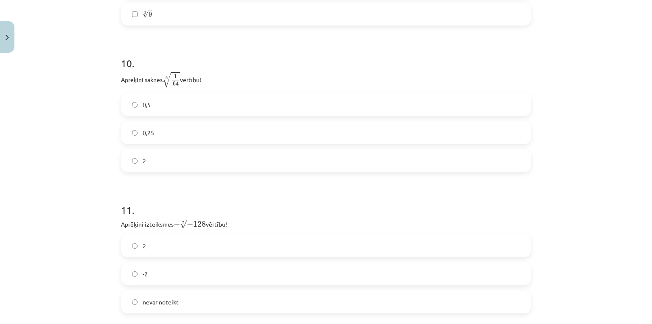
scroll to position [1540, 0]
click at [152, 100] on label "0,5" at bounding box center [326, 102] width 409 height 21
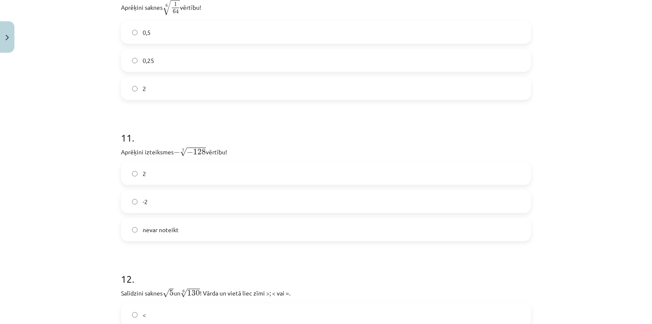
scroll to position [1631, 0]
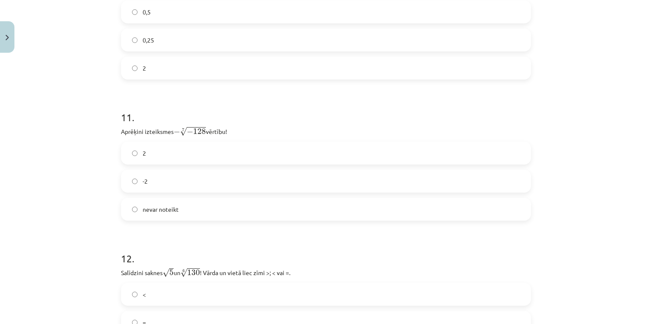
click at [161, 158] on label "2" at bounding box center [326, 152] width 409 height 21
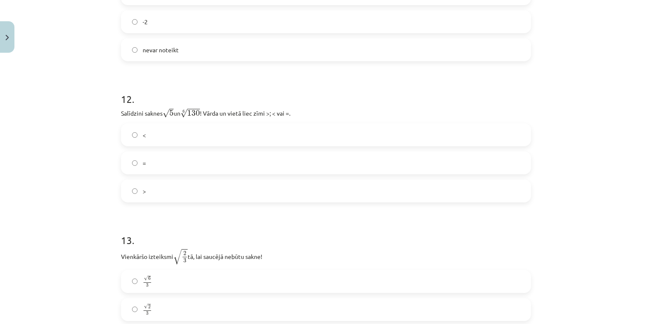
scroll to position [1812, 0]
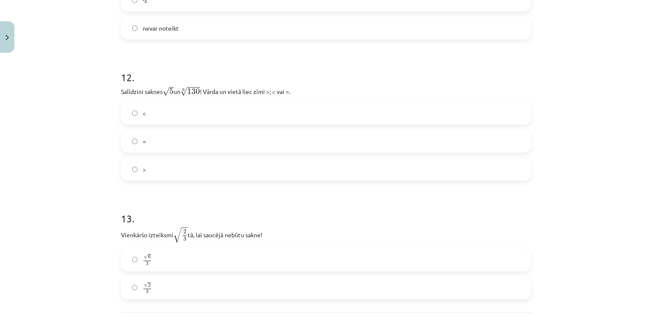
click at [176, 168] on label ">" at bounding box center [326, 168] width 409 height 21
click at [178, 120] on label "<" at bounding box center [326, 112] width 409 height 21
click at [180, 145] on label "=" at bounding box center [326, 140] width 409 height 21
click at [178, 119] on label "<" at bounding box center [326, 112] width 409 height 21
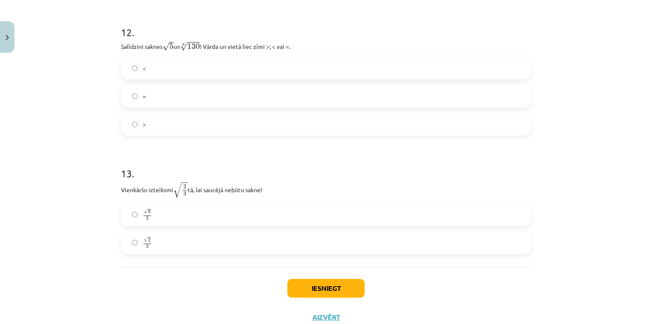
scroll to position [1886, 0]
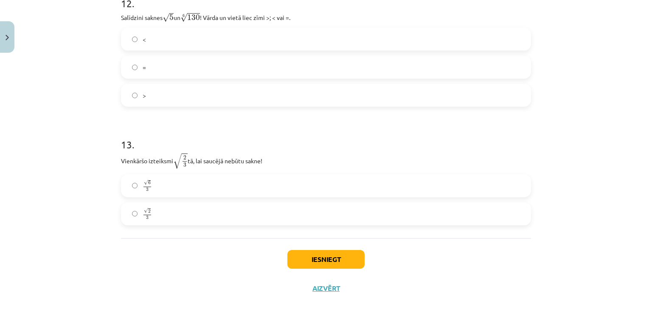
click at [158, 189] on label "√ 6 3 6 3" at bounding box center [326, 185] width 409 height 21
click at [316, 257] on button "Iesniegt" at bounding box center [325, 259] width 77 height 19
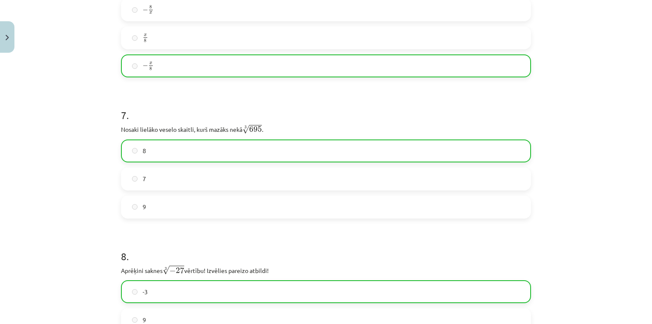
scroll to position [1913, 0]
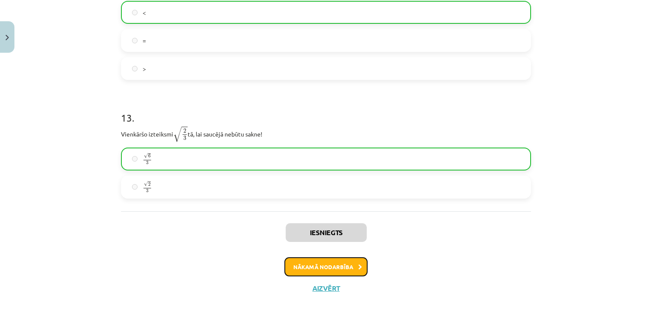
click at [349, 268] on button "Nākamā nodarbība" at bounding box center [326, 267] width 83 height 20
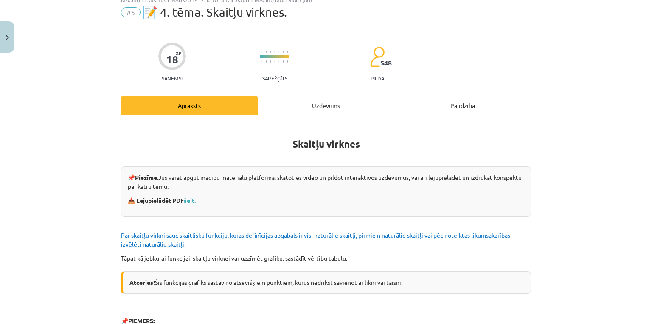
scroll to position [21, 0]
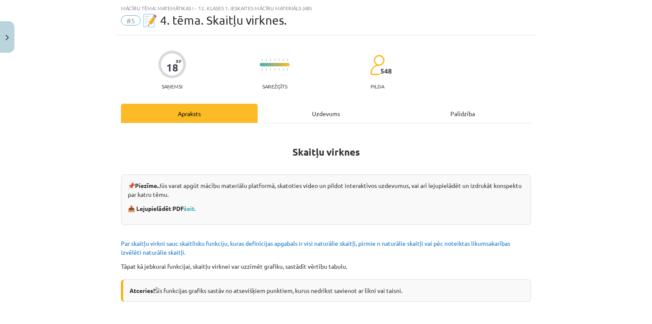
click at [306, 112] on div "Uzdevums" at bounding box center [326, 113] width 137 height 19
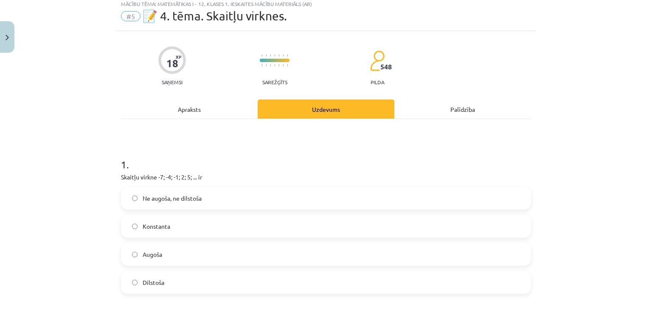
scroll to position [25, 0]
click at [179, 280] on label "Dilstoša" at bounding box center [326, 282] width 409 height 21
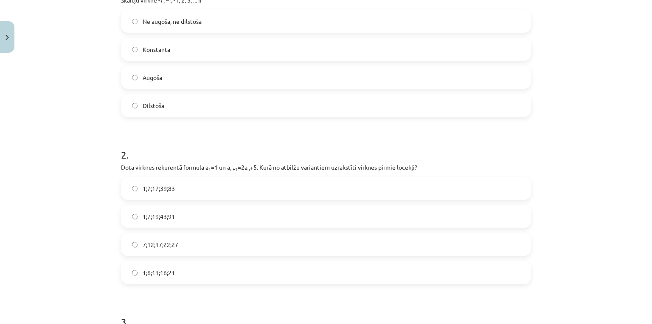
scroll to position [206, 0]
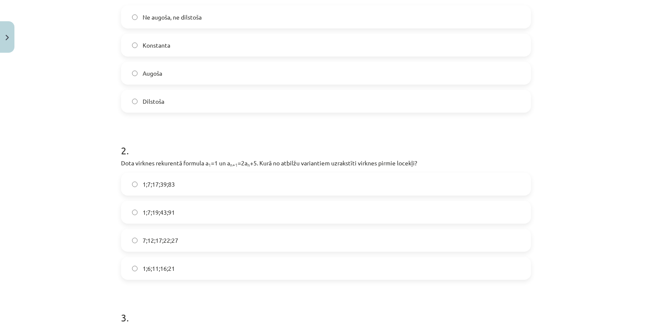
click at [186, 178] on label "1;7;17;39;83" at bounding box center [326, 183] width 409 height 21
click at [194, 217] on label "1;7;19;43;91" at bounding box center [326, 211] width 409 height 21
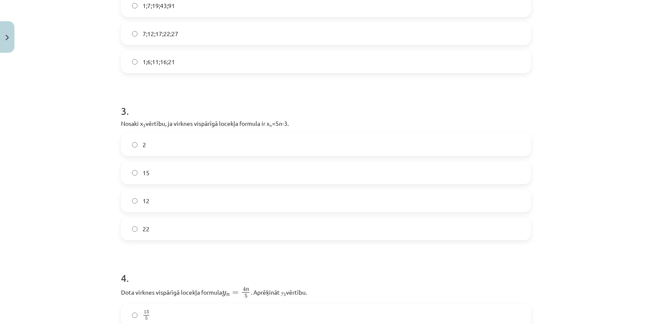
scroll to position [433, 0]
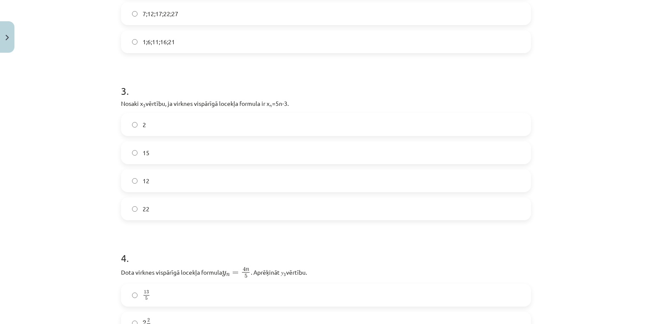
click at [174, 178] on label "12" at bounding box center [326, 180] width 409 height 21
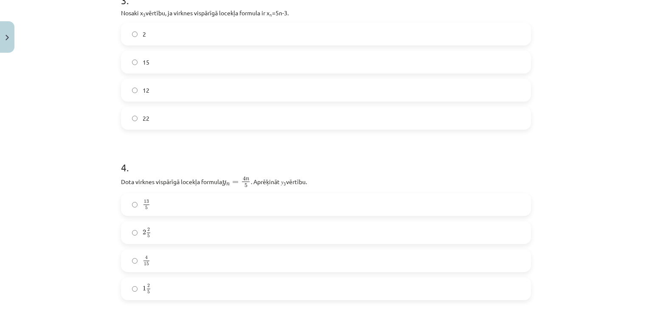
scroll to position [614, 0]
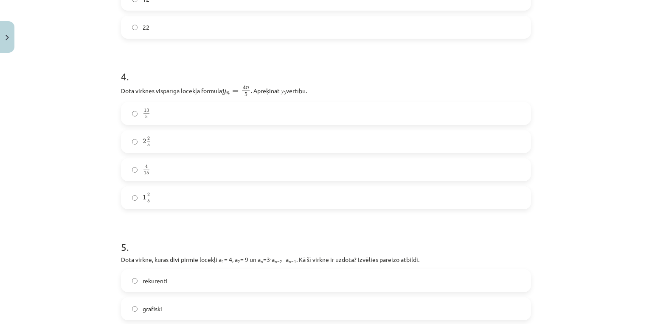
click at [190, 141] on label "2 2 5 2 2 5" at bounding box center [326, 141] width 409 height 21
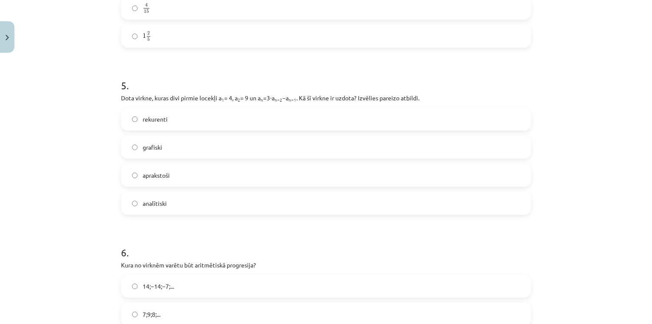
scroll to position [795, 0]
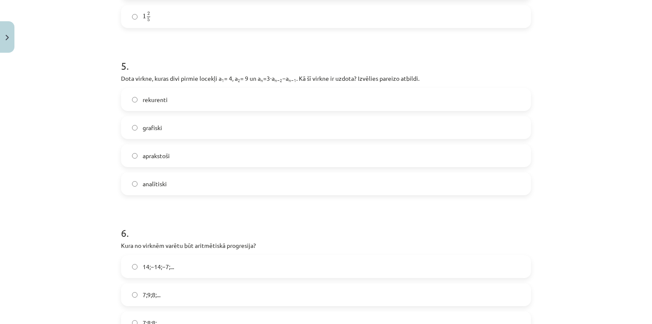
click at [183, 98] on label "rekurenti" at bounding box center [326, 99] width 409 height 21
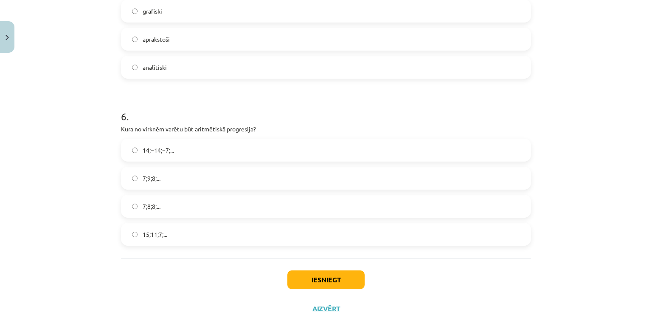
scroll to position [931, 0]
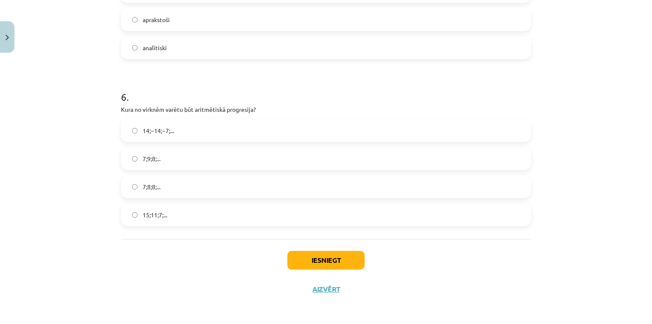
click at [158, 220] on label "15;11;7;..." at bounding box center [326, 214] width 409 height 21
click at [330, 264] on button "Iesniegt" at bounding box center [325, 260] width 77 height 19
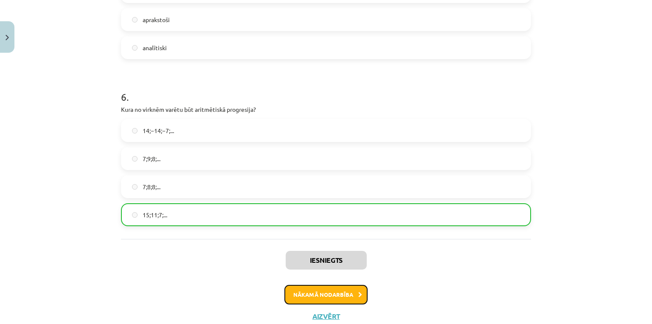
click at [325, 292] on button "Nākamā nodarbība" at bounding box center [326, 295] width 83 height 20
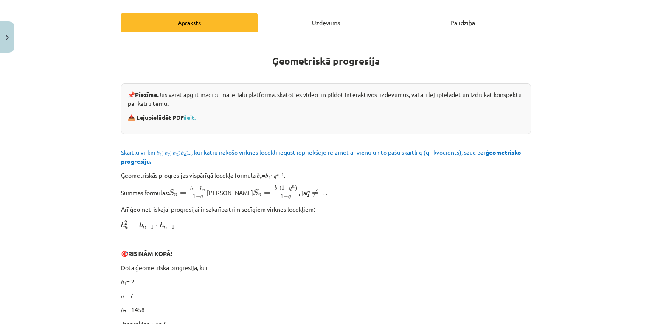
scroll to position [0, 0]
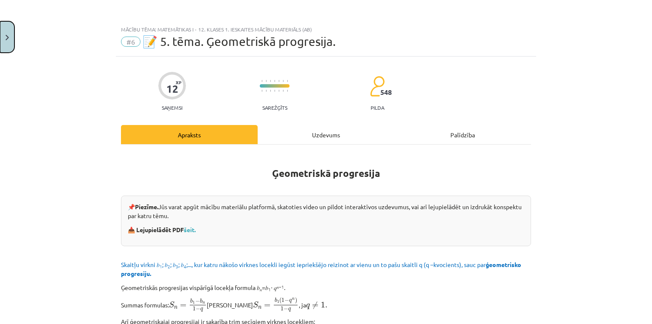
click at [2, 44] on button "Close" at bounding box center [7, 36] width 14 height 31
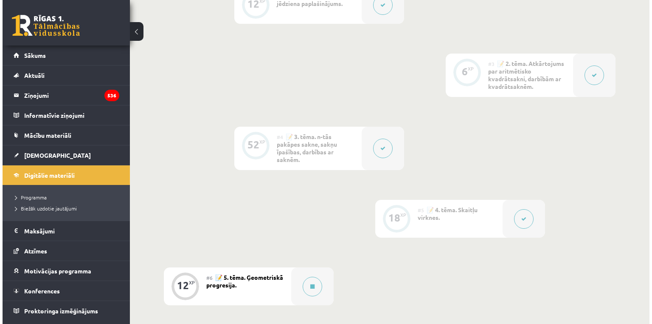
scroll to position [408, 0]
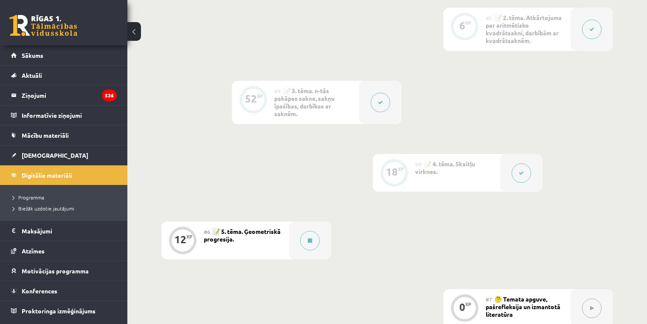
click at [521, 175] on icon at bounding box center [521, 172] width 5 height 5
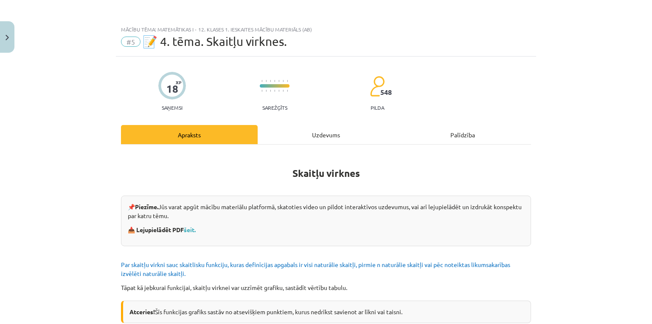
click at [297, 138] on div "Uzdevums" at bounding box center [326, 134] width 137 height 19
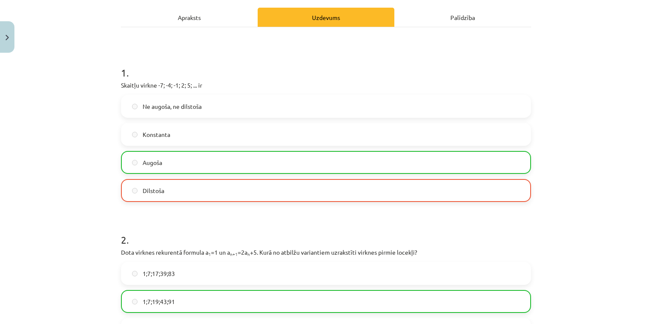
scroll to position [97, 0]
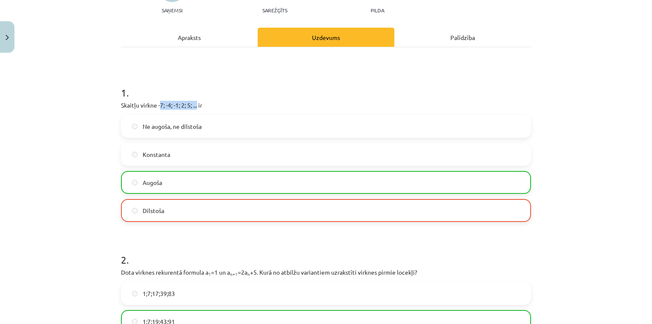
drag, startPoint x: 158, startPoint y: 105, endPoint x: 243, endPoint y: 103, distance: 85.4
click at [200, 107] on p "Skaitļu virkne -7; -4; -1; 2; 5; ... ir" at bounding box center [326, 105] width 410 height 9
click at [272, 101] on p "Skaitļu virkne -7; -4; -1; 2; 5; ... ir" at bounding box center [326, 105] width 410 height 9
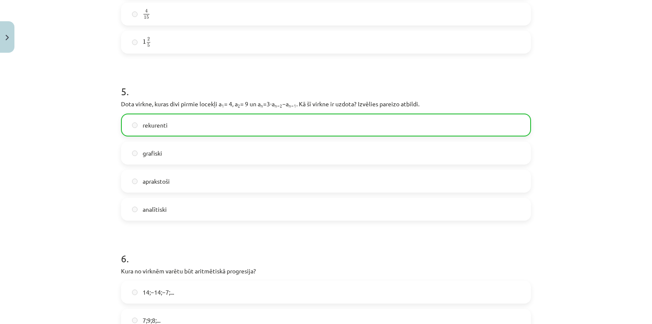
scroll to position [958, 0]
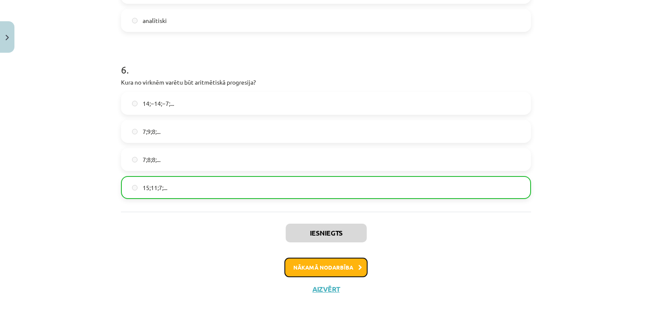
click at [335, 260] on button "Nākamā nodarbība" at bounding box center [326, 267] width 83 height 20
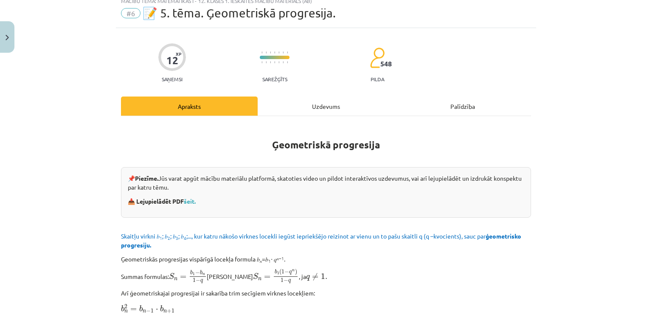
scroll to position [21, 0]
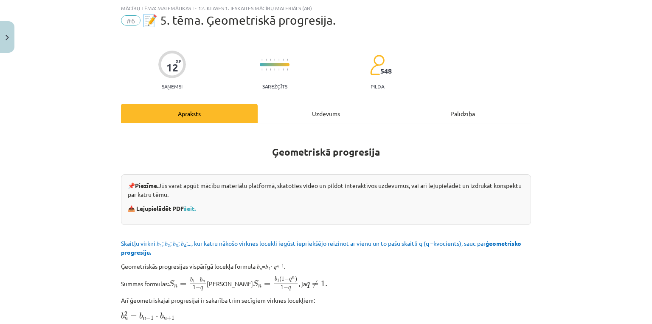
click at [290, 111] on div "Uzdevums" at bounding box center [326, 113] width 137 height 19
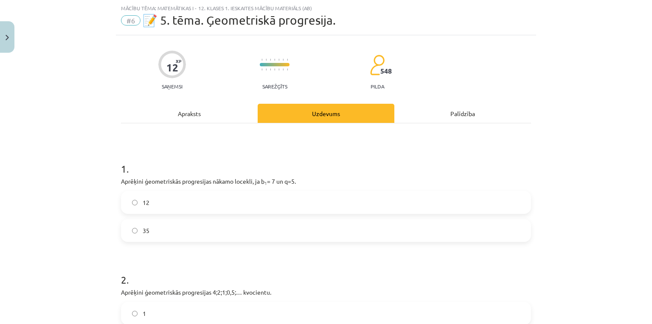
click at [209, 234] on label "35" at bounding box center [326, 230] width 409 height 21
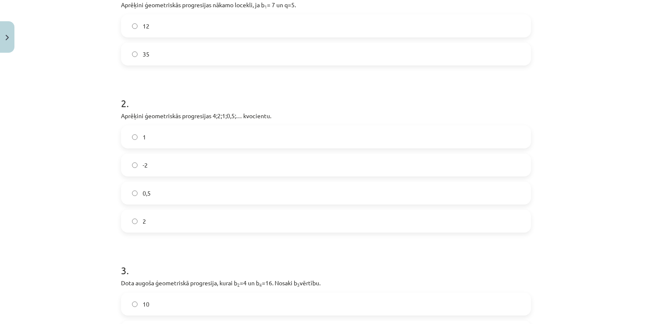
scroll to position [202, 0]
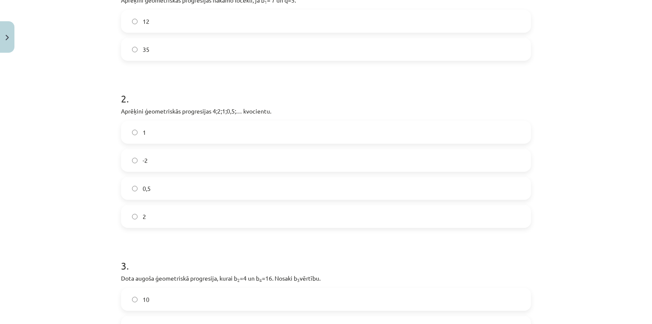
click at [192, 197] on label "0,5" at bounding box center [326, 188] width 409 height 21
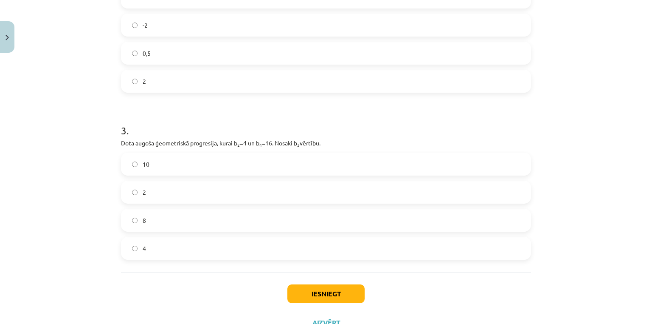
scroll to position [338, 0]
click at [197, 214] on label "8" at bounding box center [326, 219] width 409 height 21
click at [317, 296] on button "Iesniegt" at bounding box center [325, 292] width 77 height 19
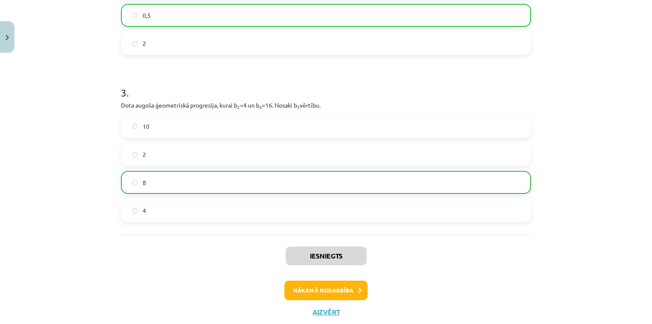
scroll to position [384, 0]
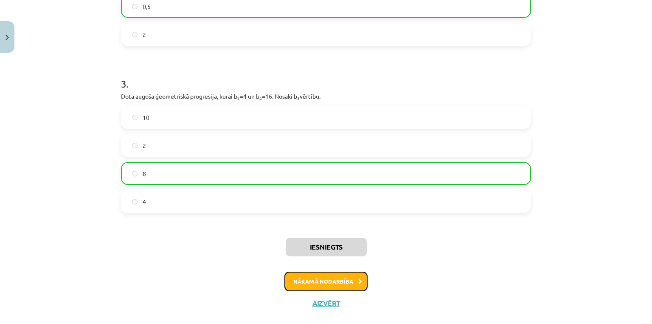
click at [314, 279] on button "Nākamā nodarbība" at bounding box center [326, 281] width 83 height 20
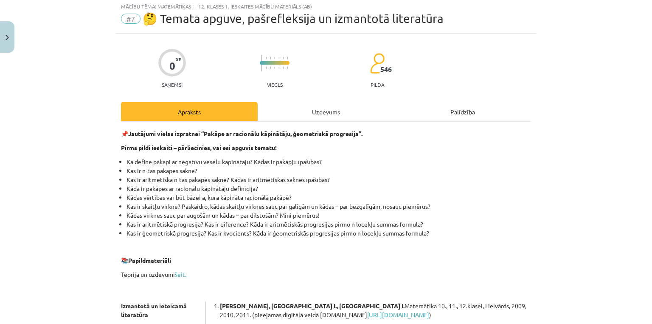
scroll to position [21, 0]
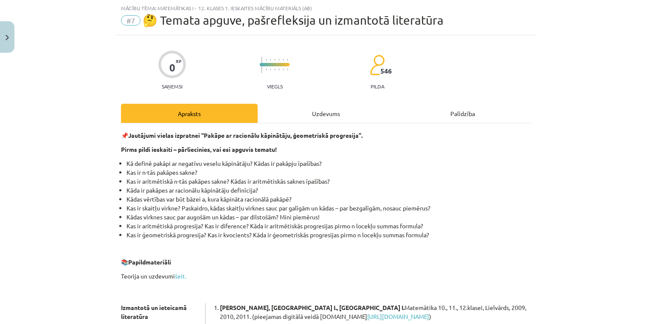
click at [273, 109] on div "Uzdevums" at bounding box center [326, 113] width 137 height 19
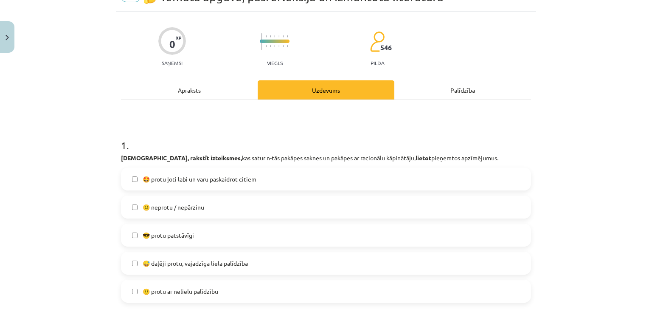
scroll to position [112, 0]
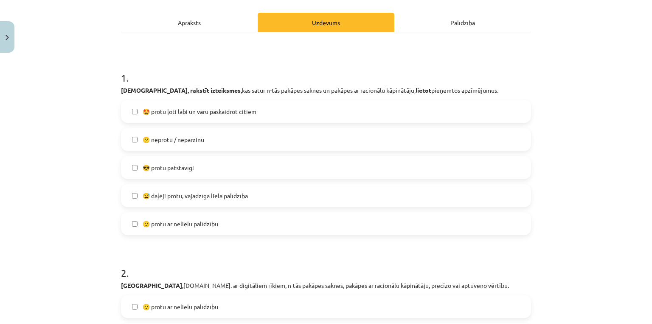
click at [215, 171] on label "😎 protu patstāvīgi" at bounding box center [326, 167] width 409 height 21
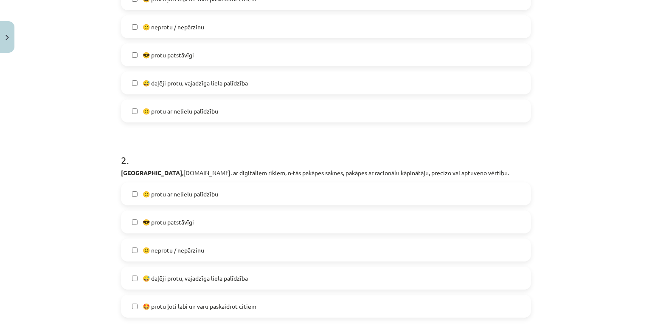
scroll to position [248, 0]
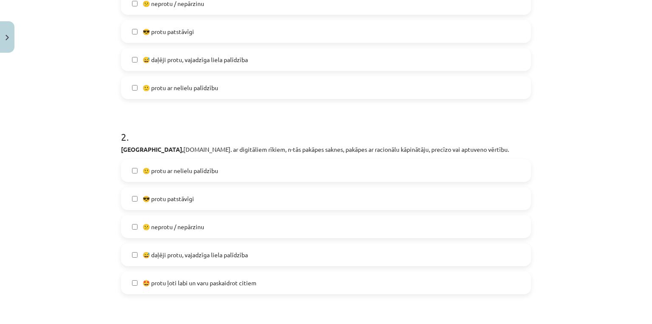
click at [190, 193] on label "😎 protu patstāvīgi" at bounding box center [326, 198] width 409 height 21
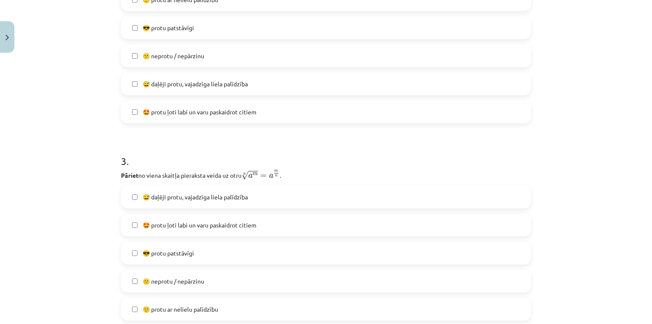
scroll to position [474, 0]
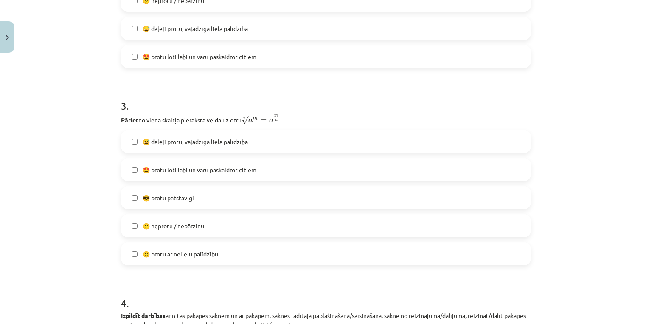
click at [190, 200] on span "😎 protu patstāvīgi" at bounding box center [168, 197] width 51 height 9
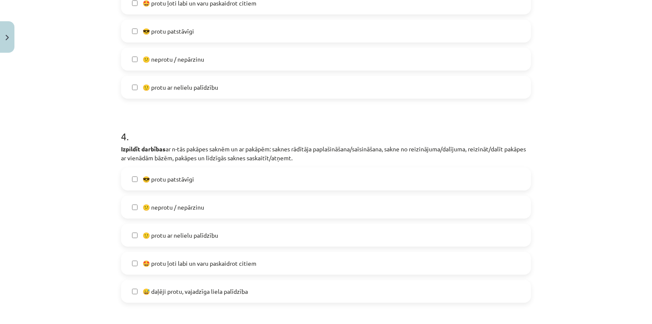
scroll to position [656, 0]
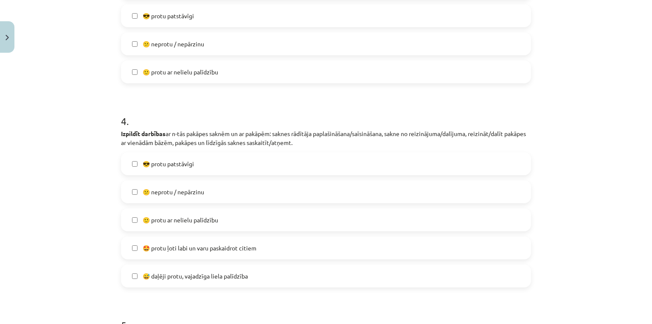
click at [210, 226] on label "🙂 protu ar nelielu palīdzību" at bounding box center [326, 219] width 409 height 21
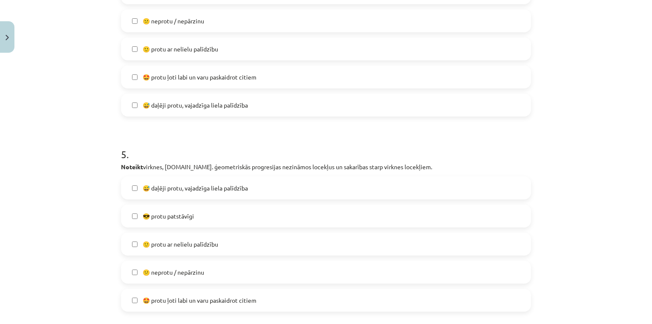
scroll to position [837, 0]
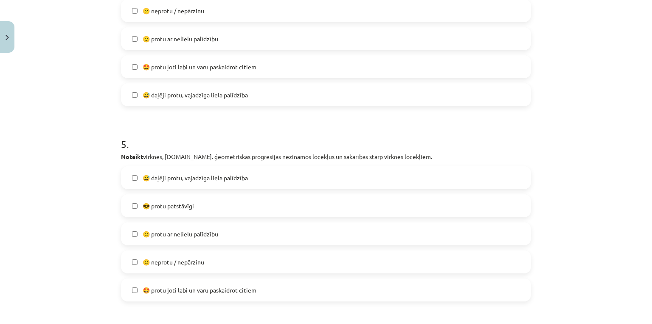
click at [200, 205] on label "😎 protu patstāvīgi" at bounding box center [326, 205] width 409 height 21
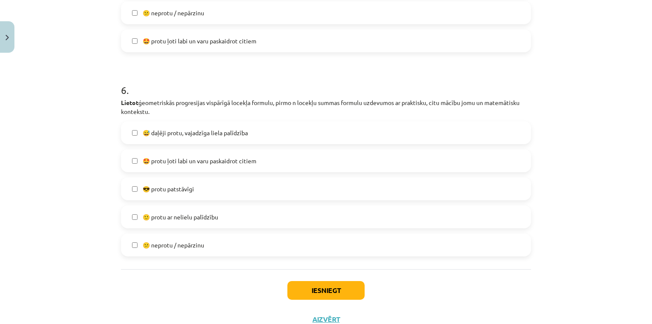
scroll to position [1108, 0]
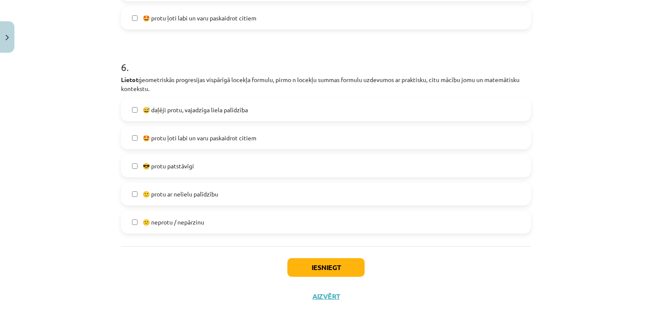
click at [183, 117] on label "😅 daļēji protu, vajadzīga liela palīdzība" at bounding box center [326, 109] width 409 height 21
click at [303, 264] on button "Iesniegt" at bounding box center [325, 267] width 77 height 19
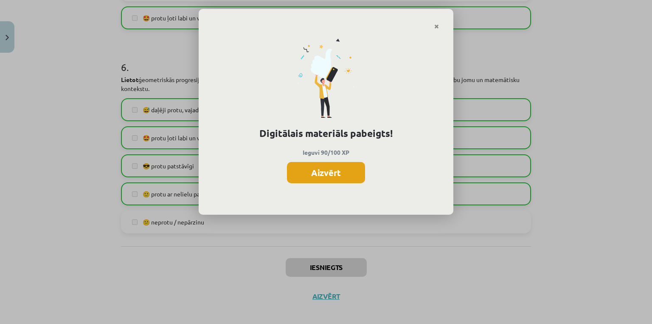
click at [324, 181] on button "Aizvērt" at bounding box center [326, 172] width 78 height 21
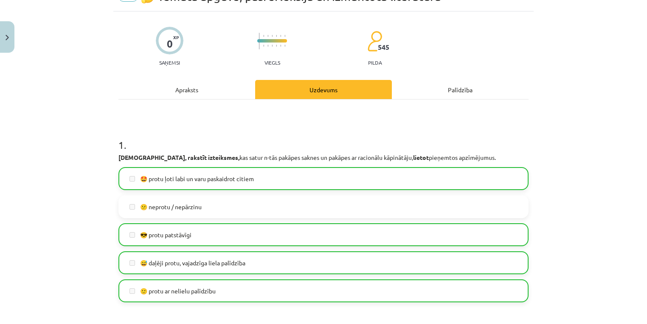
scroll to position [0, 0]
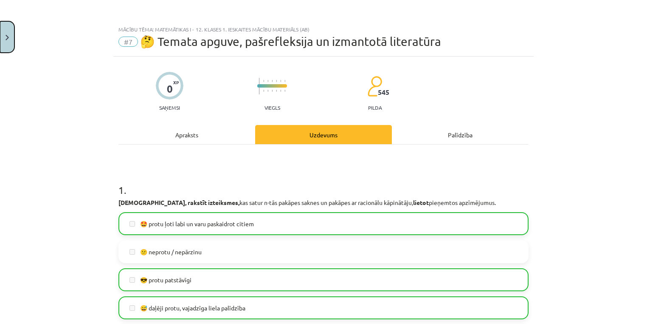
click at [10, 39] on button "Close" at bounding box center [7, 36] width 14 height 31
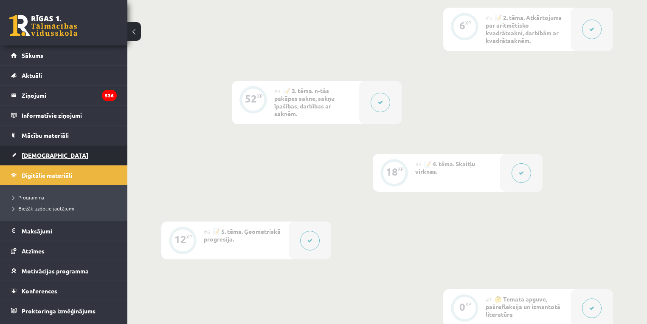
click at [39, 154] on span "[DEMOGRAPHIC_DATA]" at bounding box center [55, 155] width 67 height 8
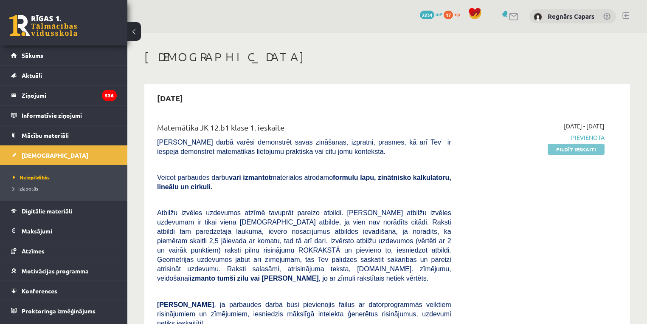
click at [560, 149] on link "Pildīt ieskaiti" at bounding box center [576, 149] width 57 height 11
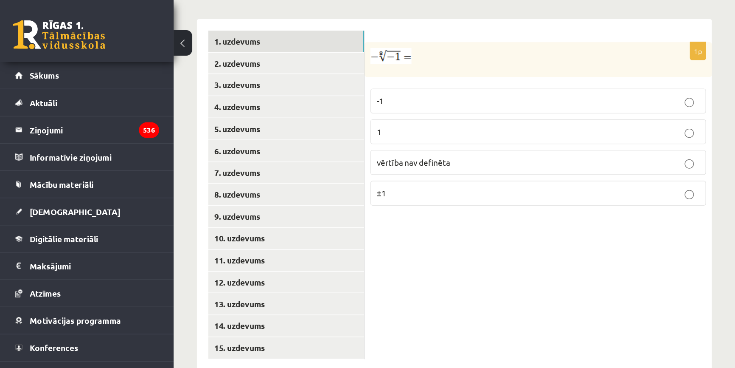
scroll to position [256, 0]
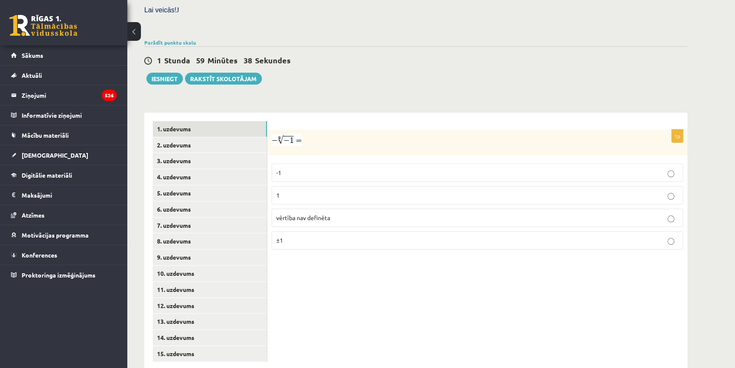
click at [334, 209] on label "vērtība nav definēta" at bounding box center [478, 218] width 412 height 18
click at [189, 137] on link "2. uzdevums" at bounding box center [210, 145] width 114 height 16
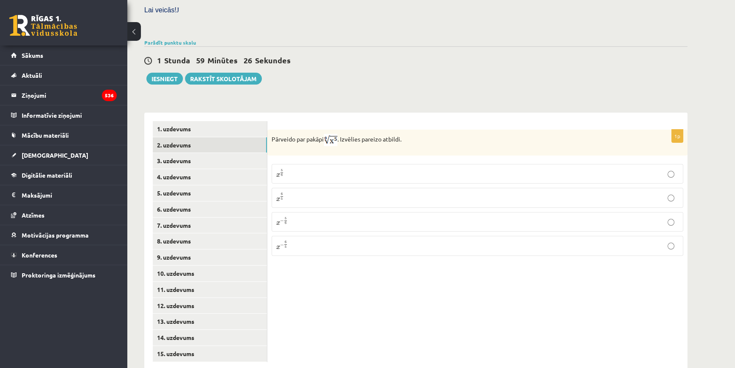
click at [295, 169] on p "x 5 6 x 5 6" at bounding box center [477, 174] width 403 height 10
click at [212, 153] on link "3. uzdevums" at bounding box center [210, 161] width 114 height 16
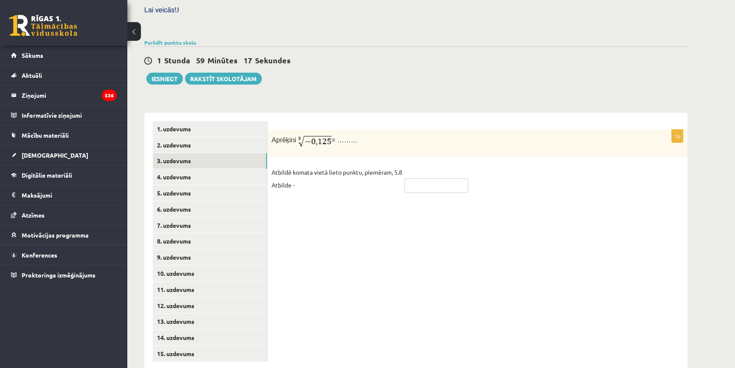
click at [416, 178] on input "text" at bounding box center [437, 185] width 64 height 14
type input "*"
click at [414, 178] on input "****" at bounding box center [437, 185] width 64 height 14
type input "****"
click at [265, 169] on link "4. uzdevums" at bounding box center [210, 177] width 114 height 16
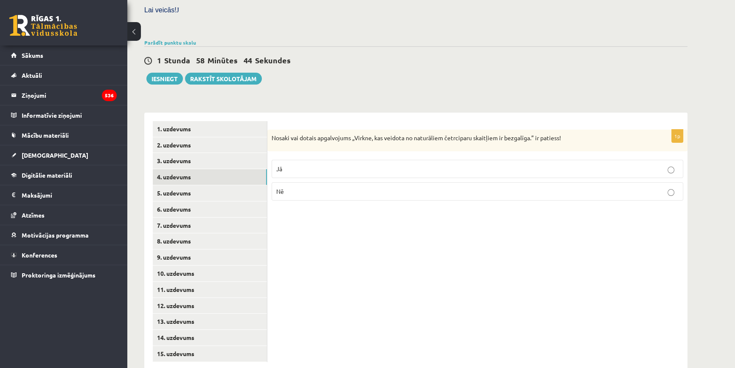
click at [295, 187] on p "Nē" at bounding box center [477, 191] width 403 height 9
click at [256, 185] on link "5. uzdevums" at bounding box center [210, 193] width 114 height 16
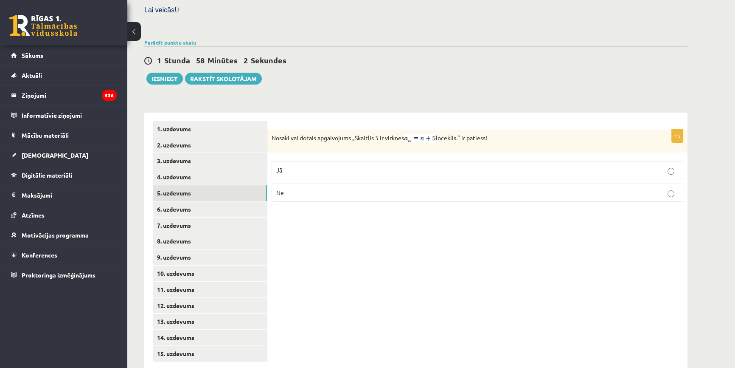
click at [372, 183] on label "Nē" at bounding box center [478, 192] width 412 height 18
click at [175, 201] on link "6. uzdevums" at bounding box center [210, 209] width 114 height 16
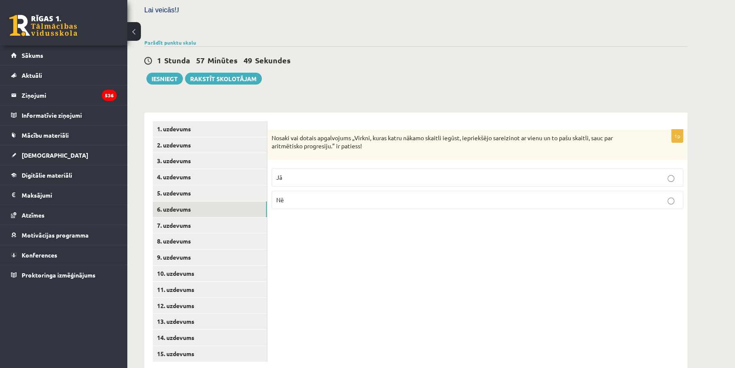
click at [323, 195] on p "Nē" at bounding box center [477, 199] width 403 height 9
click at [194, 217] on link "7. uzdevums" at bounding box center [210, 225] width 114 height 16
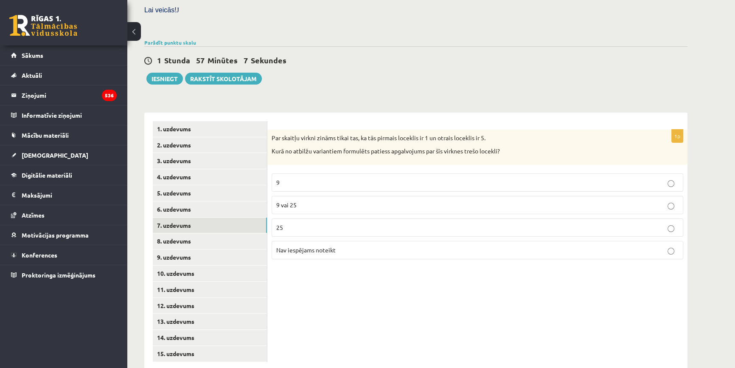
click at [310, 196] on label "9 vai 25" at bounding box center [478, 205] width 412 height 18
click at [247, 233] on link "8. uzdevums" at bounding box center [210, 241] width 114 height 16
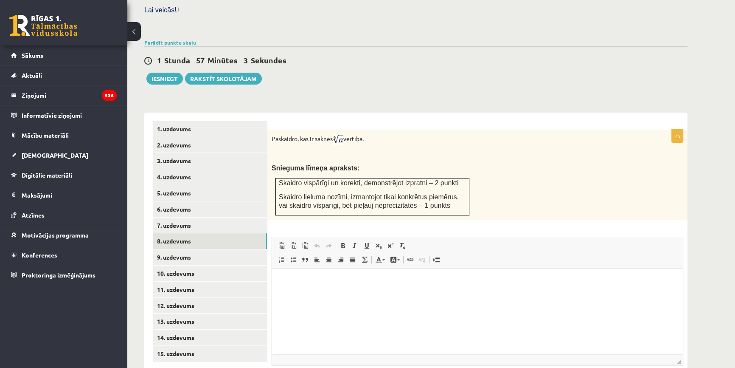
scroll to position [0, 0]
click at [308, 254] on link "Bloka citāts" at bounding box center [305, 259] width 12 height 11
drag, startPoint x: 308, startPoint y: 240, endPoint x: 48, endPoint y: 5, distance: 350.6
click at [308, 256] on span at bounding box center [305, 259] width 7 height 7
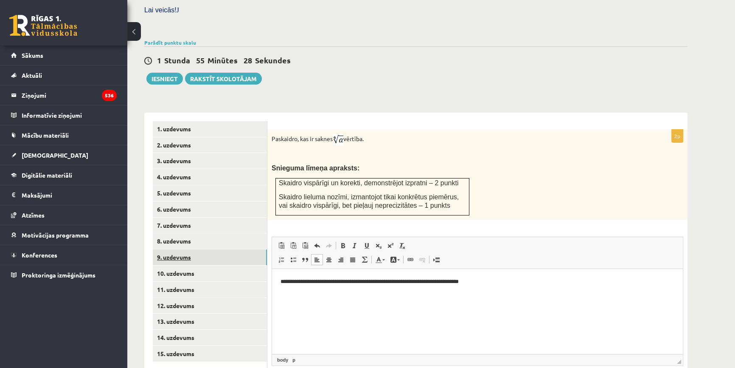
click at [227, 249] on link "9. uzdevums" at bounding box center [210, 257] width 114 height 16
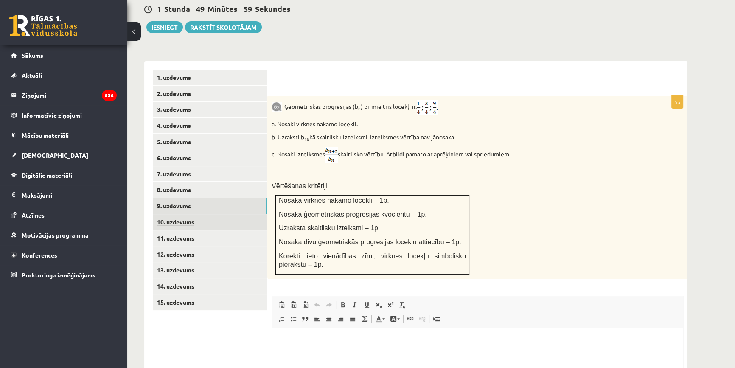
click at [197, 214] on link "10. uzdevums" at bounding box center [210, 222] width 114 height 16
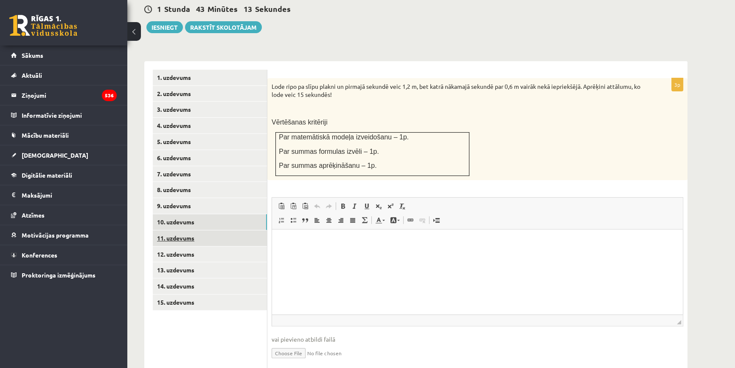
click at [221, 230] on link "11. uzdevums" at bounding box center [210, 238] width 114 height 16
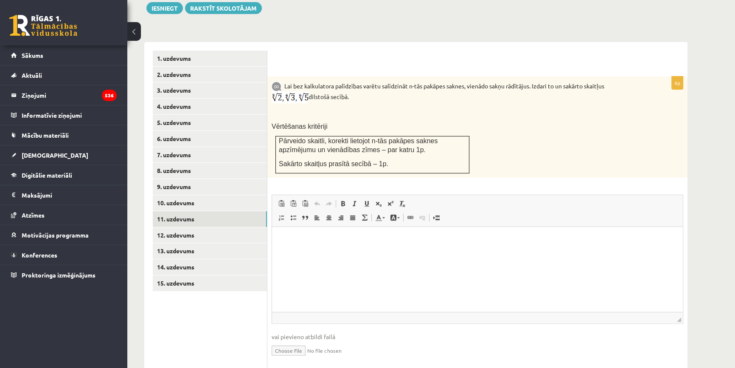
scroll to position [336, 0]
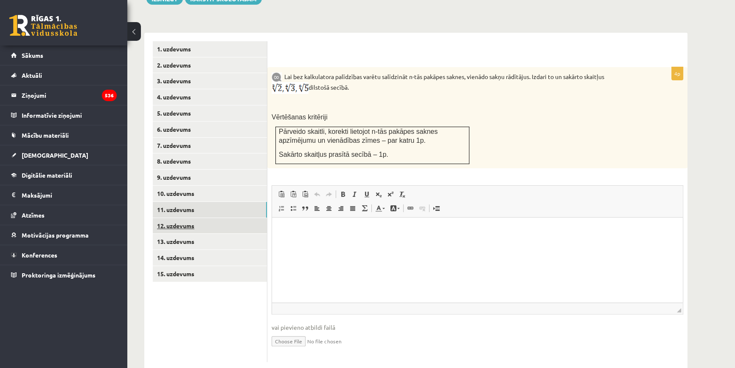
click at [217, 218] on link "12. uzdevums" at bounding box center [210, 226] width 114 height 16
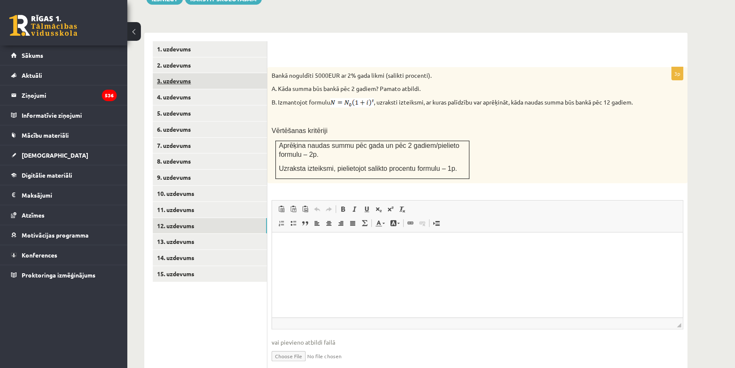
scroll to position [0, 0]
click at [223, 234] on link "13. uzdevums" at bounding box center [210, 242] width 114 height 16
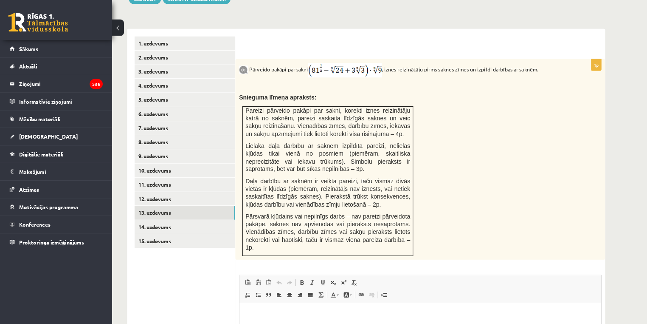
scroll to position [336, 0]
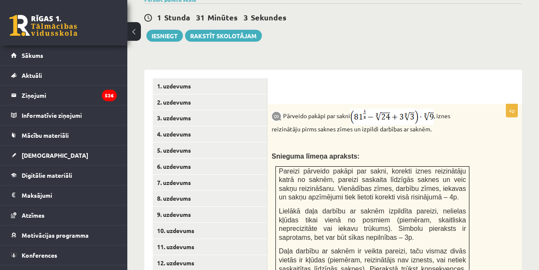
click at [370, 108] on img at bounding box center [392, 116] width 84 height 17
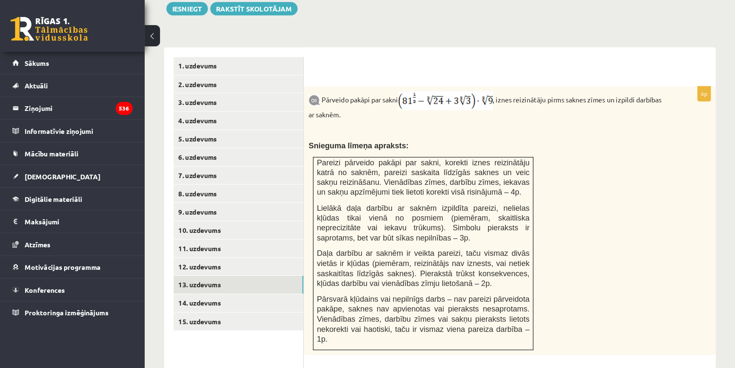
scroll to position [336, 0]
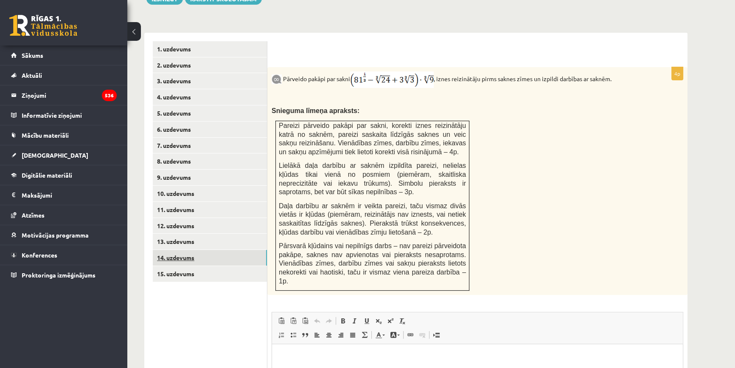
click at [160, 250] on link "14. uzdevums" at bounding box center [210, 258] width 114 height 16
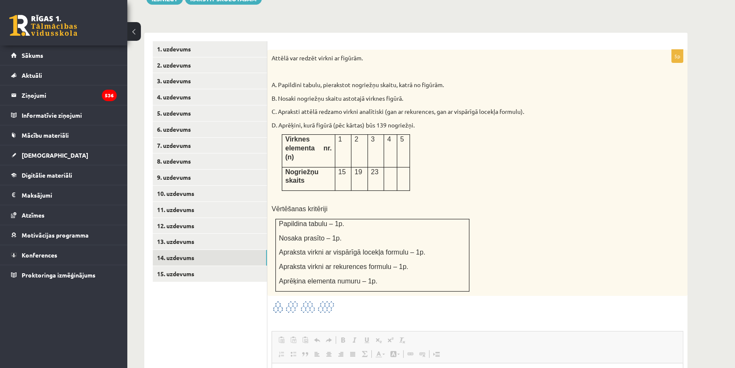
scroll to position [0, 0]
click at [324, 300] on img at bounding box center [304, 307] width 64 height 14
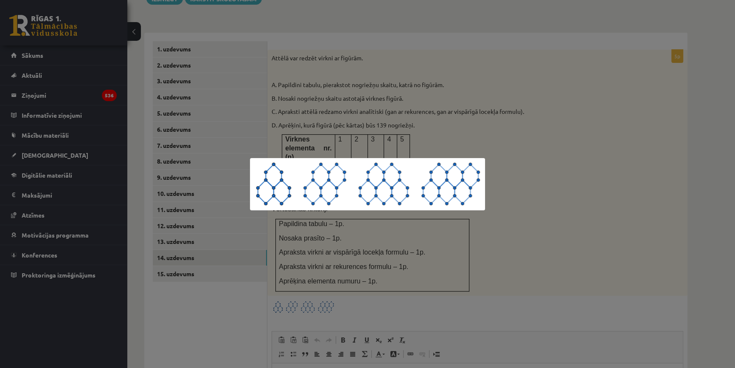
click at [524, 218] on div at bounding box center [367, 184] width 735 height 368
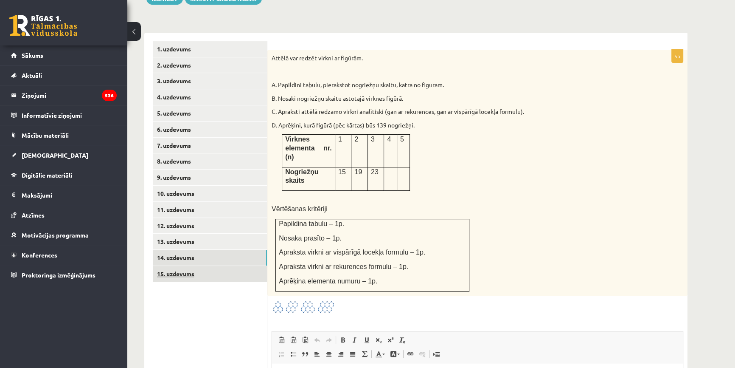
click at [230, 266] on link "15. uzdevums" at bounding box center [210, 274] width 114 height 16
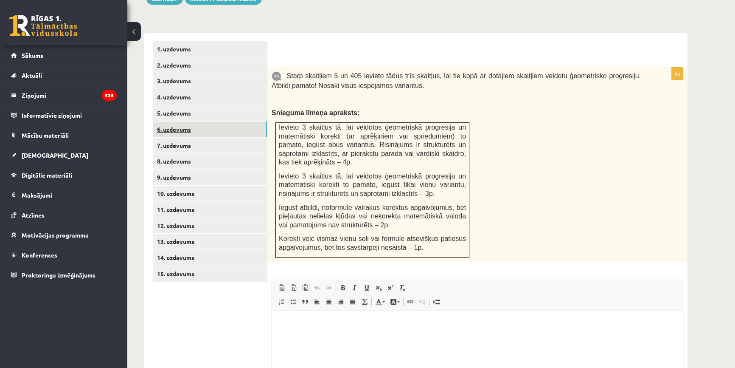
click at [158, 121] on link "6. uzdevums" at bounding box center [210, 129] width 114 height 16
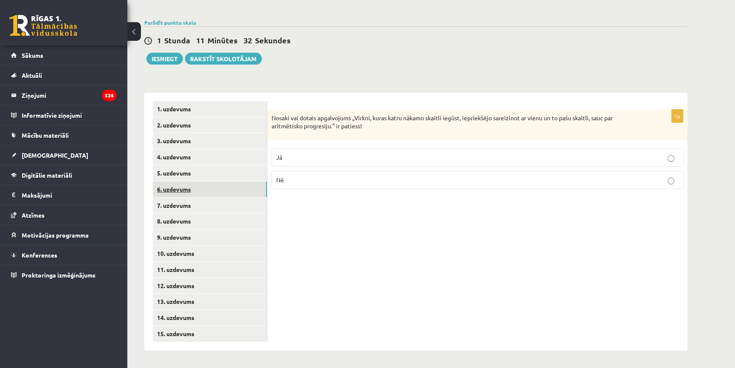
scroll to position [256, 0]
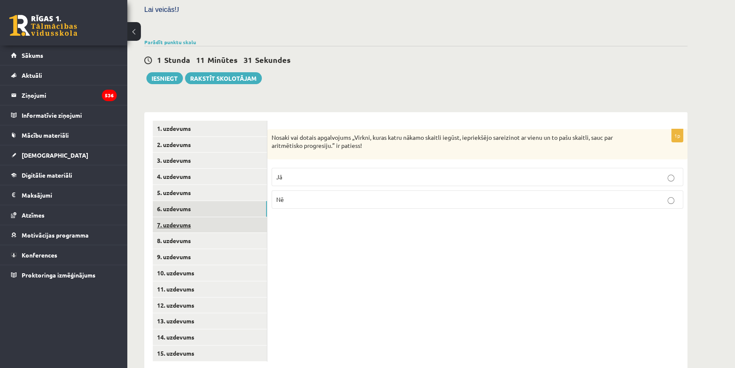
click at [197, 217] on link "7. uzdevums" at bounding box center [210, 225] width 114 height 16
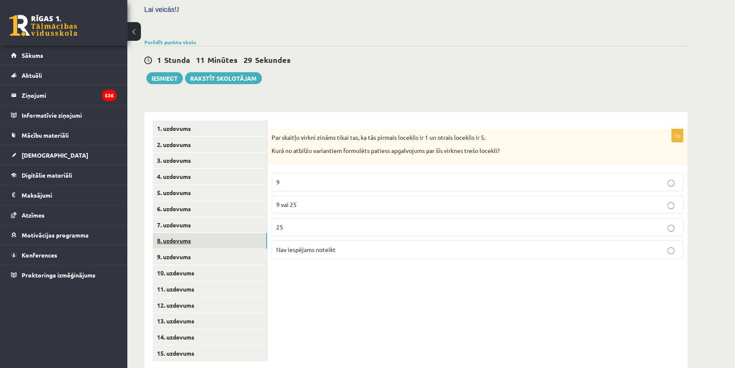
click at [224, 233] on link "8. uzdevums" at bounding box center [210, 241] width 114 height 16
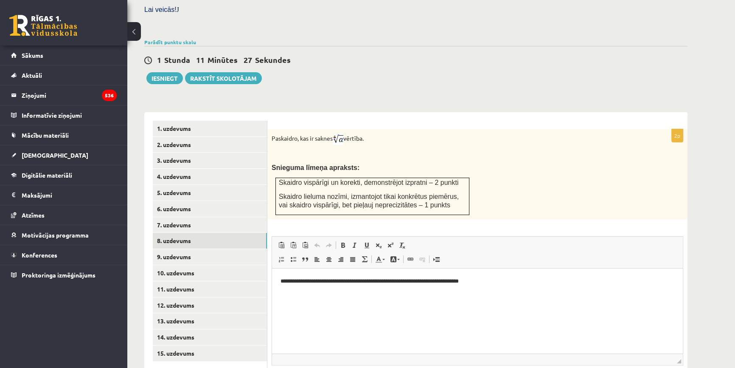
scroll to position [0, 0]
drag, startPoint x: 322, startPoint y: 283, endPoint x: 327, endPoint y: 282, distance: 5.1
click at [327, 282] on p "**********" at bounding box center [478, 280] width 394 height 9
drag, startPoint x: 324, startPoint y: 282, endPoint x: 342, endPoint y: 282, distance: 17.8
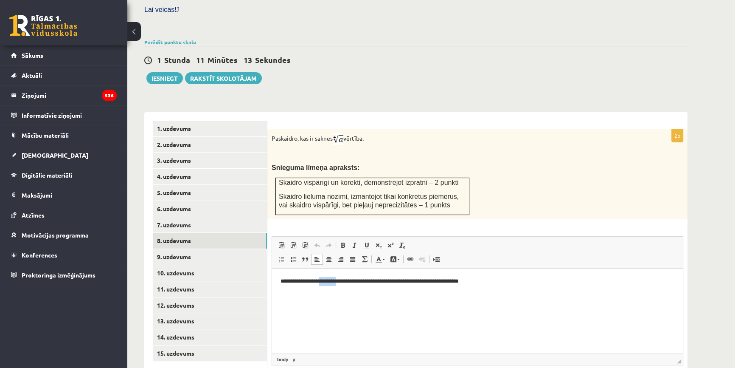
click at [342, 282] on p "**********" at bounding box center [478, 280] width 394 height 9
click at [503, 276] on html "**********" at bounding box center [477, 281] width 411 height 26
click at [162, 323] on link "15. uzdevums" at bounding box center [210, 353] width 114 height 16
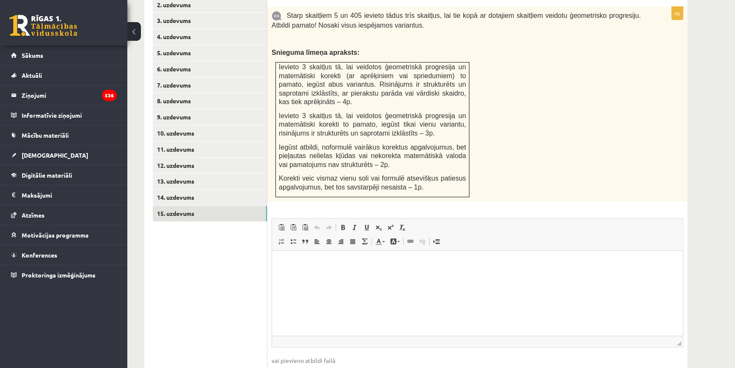
scroll to position [345, 0]
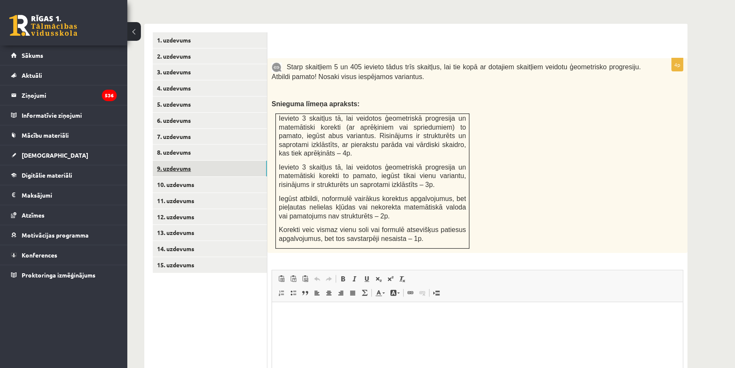
drag, startPoint x: 185, startPoint y: 151, endPoint x: 231, endPoint y: 159, distance: 47.0
click at [185, 161] on link "9. uzdevums" at bounding box center [210, 169] width 114 height 16
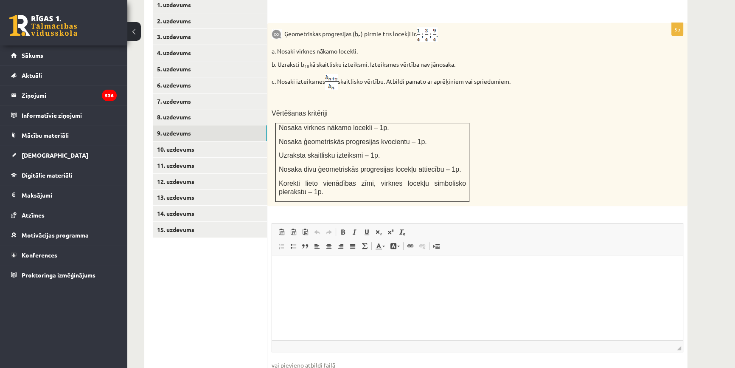
scroll to position [418, 0]
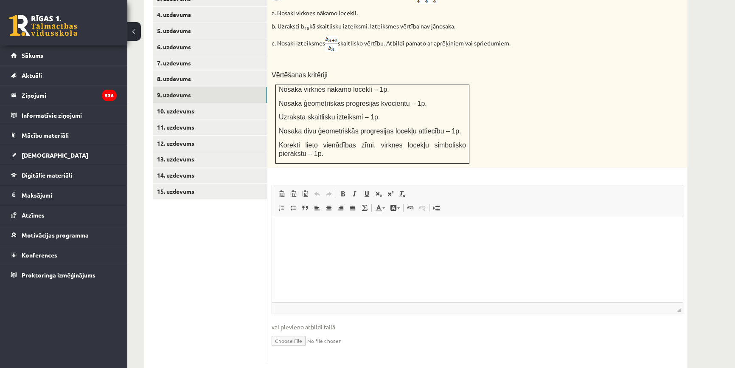
click at [293, 323] on input "file" at bounding box center [478, 339] width 412 height 17
type input "**********"
click at [195, 103] on link "10. uzdevums" at bounding box center [210, 111] width 114 height 16
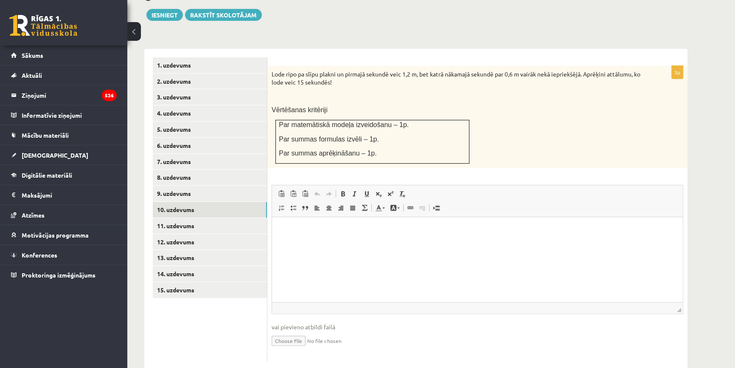
scroll to position [0, 0]
click at [300, 323] on input "file" at bounding box center [478, 339] width 412 height 17
type input "**********"
click at [242, 218] on link "11. uzdevums" at bounding box center [210, 226] width 114 height 16
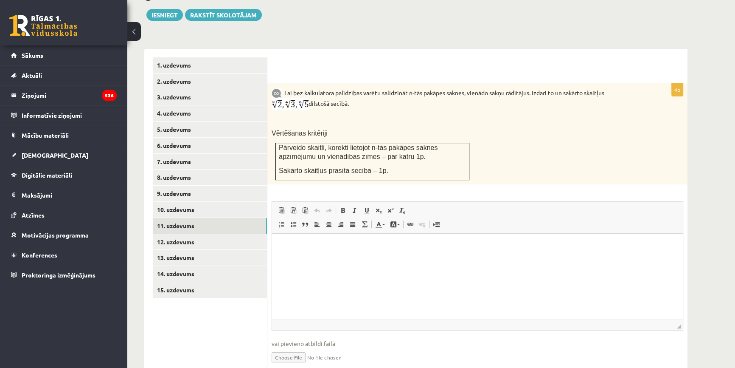
click at [291, 323] on input "file" at bounding box center [478, 356] width 412 height 17
type input "**********"
click at [208, 234] on link "12. uzdevums" at bounding box center [210, 242] width 114 height 16
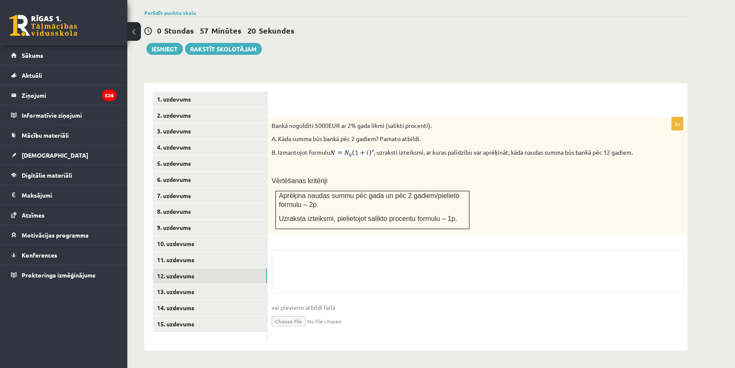
scroll to position [267, 0]
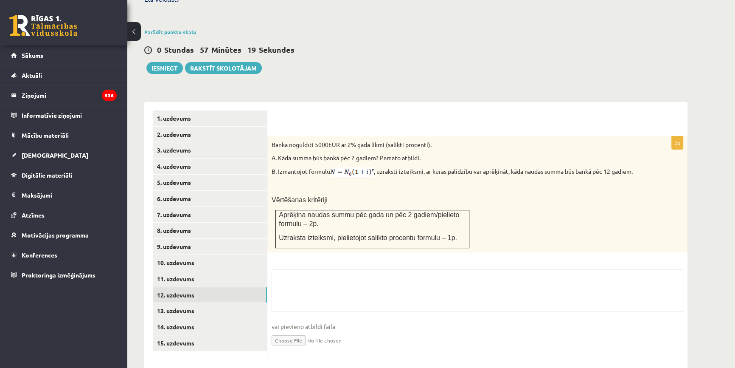
click at [287, 323] on input "file" at bounding box center [478, 339] width 412 height 17
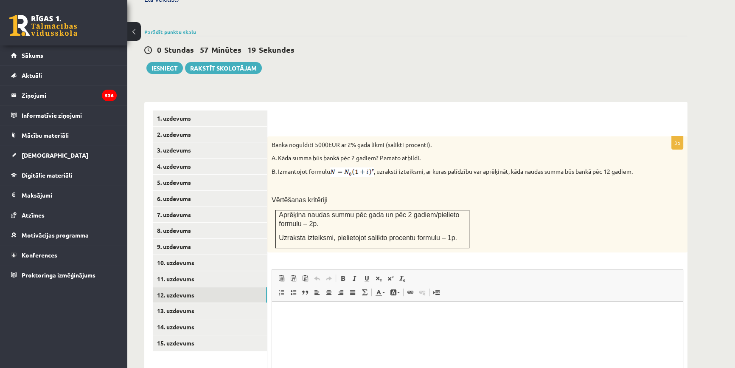
scroll to position [0, 0]
type input "**********"
click at [224, 303] on link "13. uzdevums" at bounding box center [210, 311] width 114 height 16
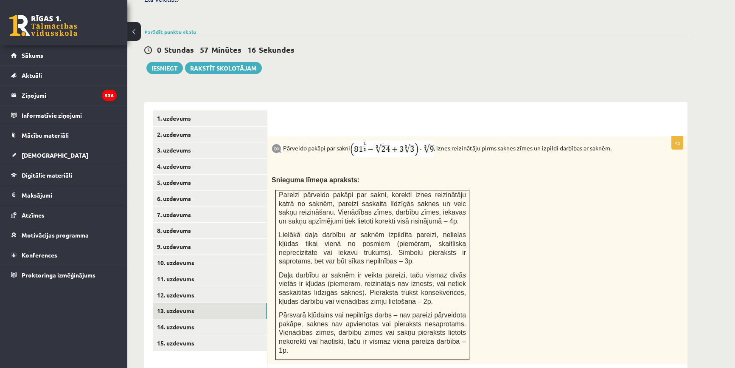
scroll to position [369, 0]
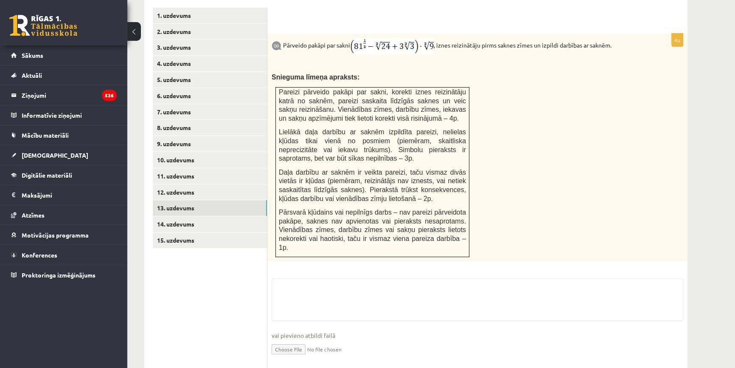
click at [295, 323] on input "file" at bounding box center [478, 348] width 412 height 17
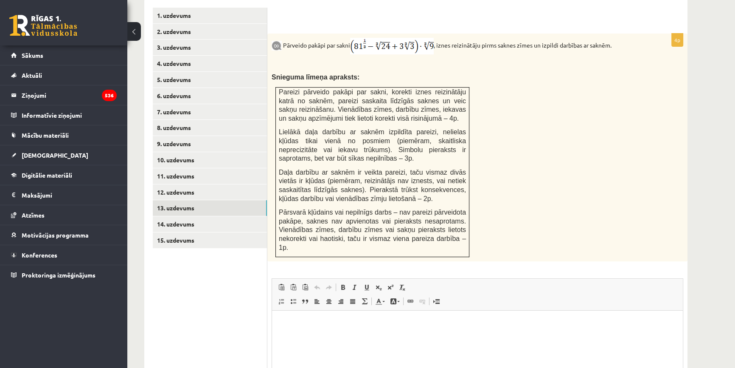
scroll to position [0, 0]
type input "**********"
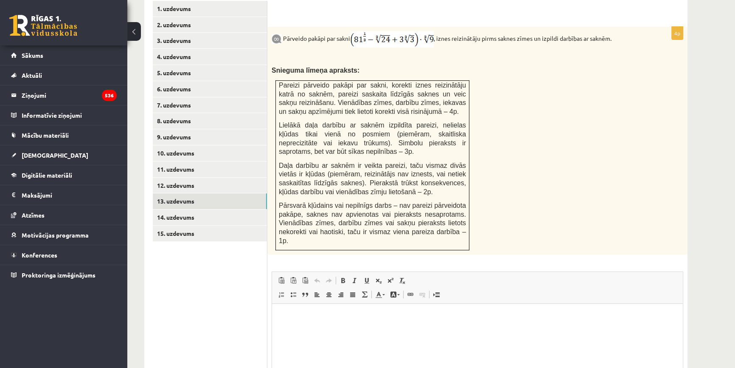
scroll to position [463, 0]
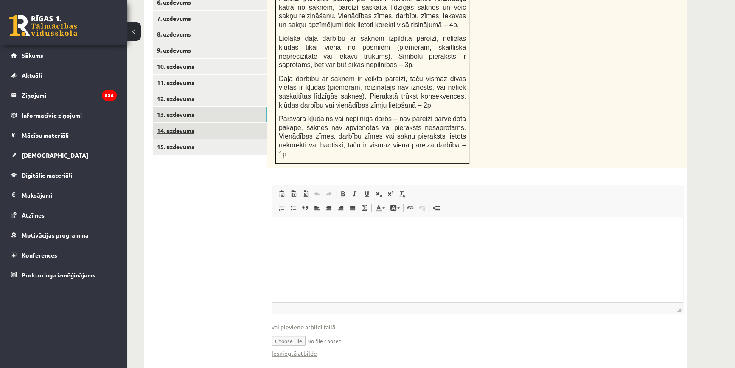
click at [202, 123] on link "14. uzdevums" at bounding box center [210, 131] width 114 height 16
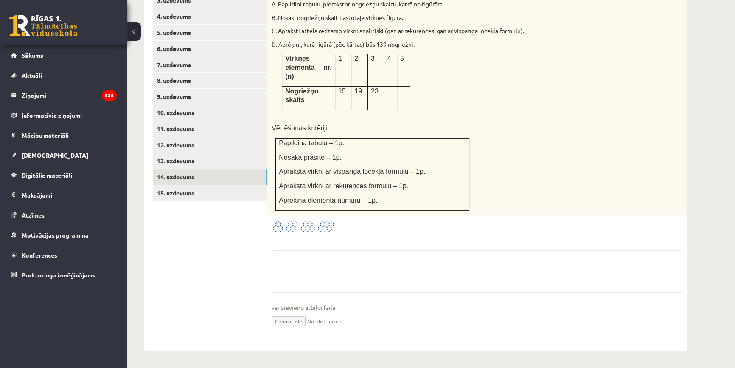
scroll to position [380, 0]
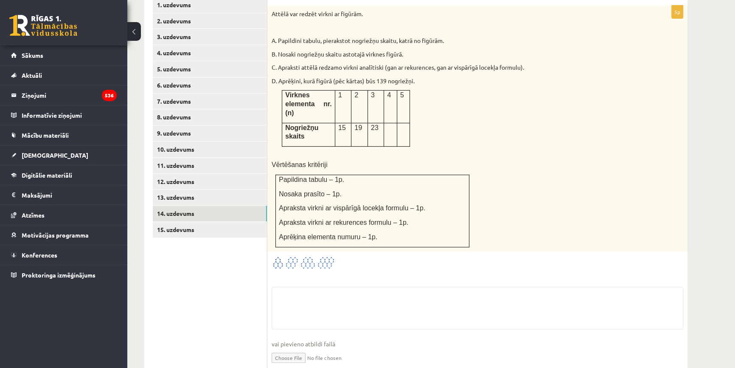
click at [299, 323] on input "file" at bounding box center [478, 356] width 412 height 17
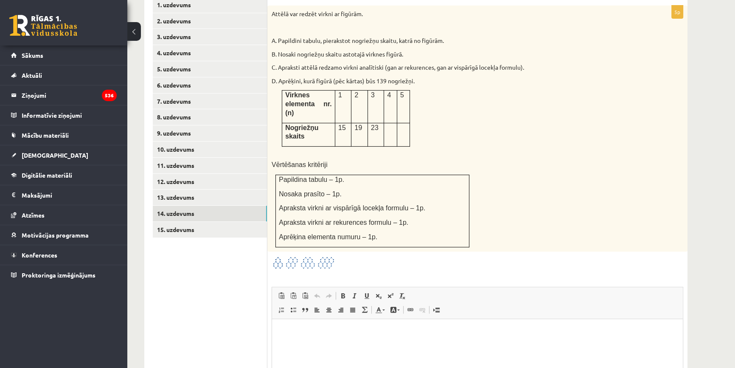
scroll to position [0, 0]
type input "**********"
click at [178, 222] on link "15. uzdevums" at bounding box center [210, 230] width 114 height 16
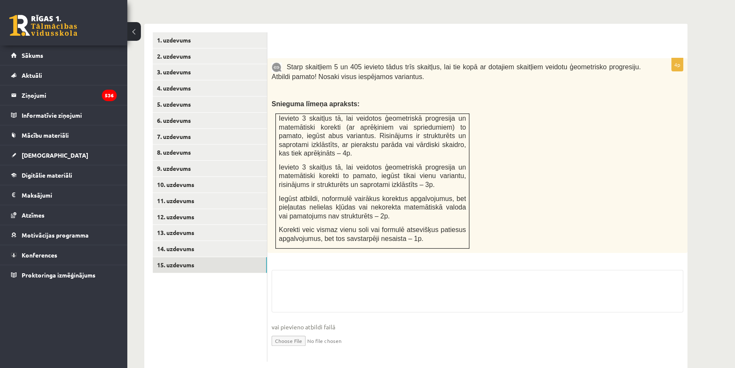
click at [293, 323] on input "file" at bounding box center [478, 339] width 412 height 17
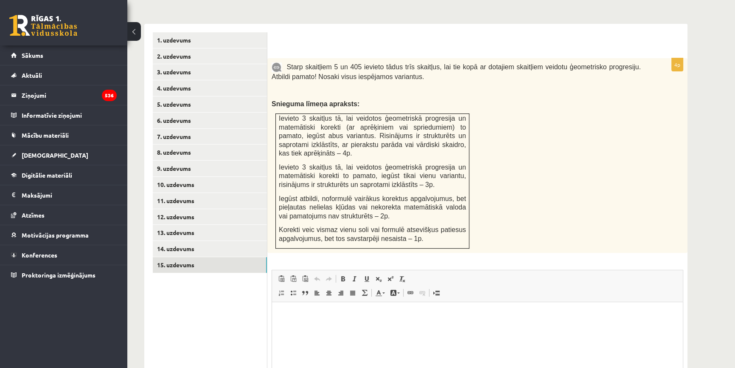
scroll to position [0, 0]
type input "**********"
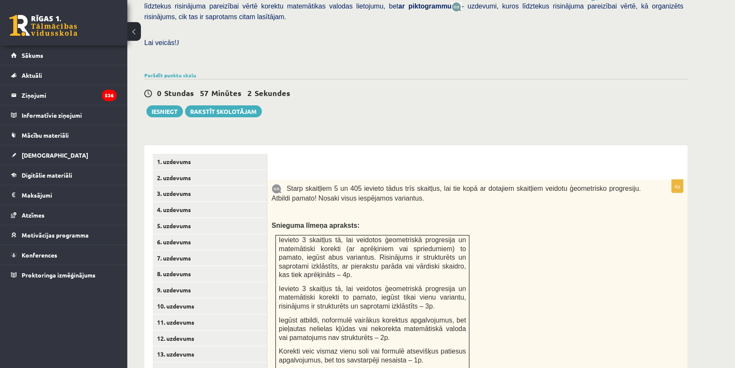
scroll to position [87, 0]
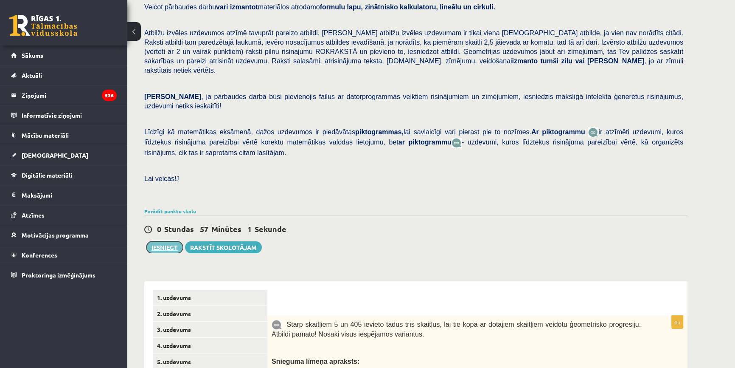
click at [175, 241] on button "Iesniegt" at bounding box center [165, 247] width 37 height 12
